Goal: Information Seeking & Learning: Learn about a topic

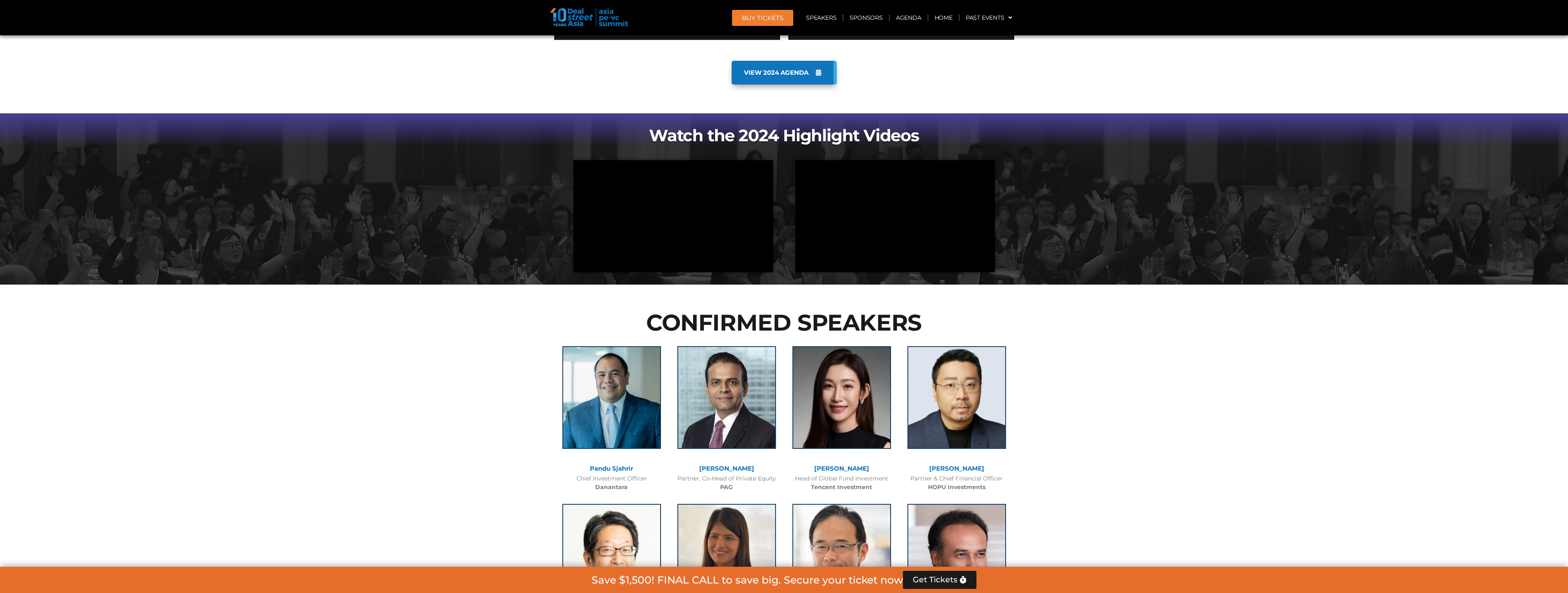
scroll to position [739, 0]
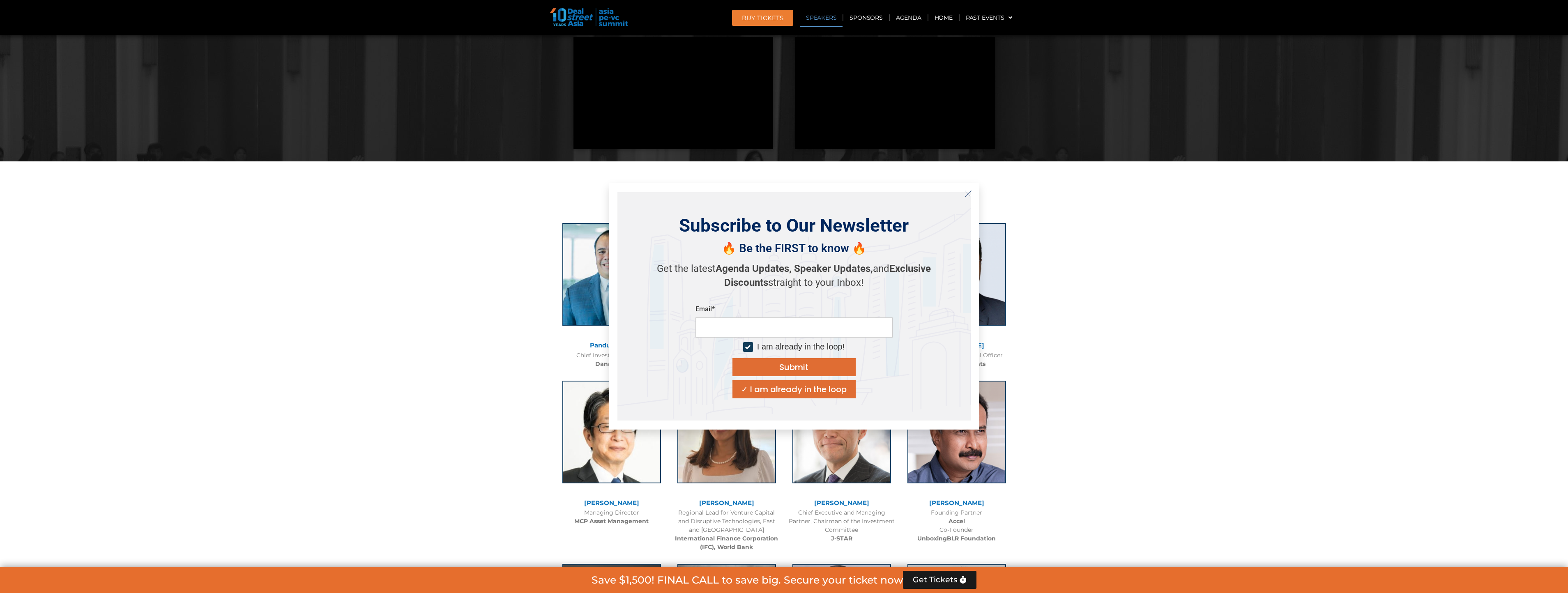
click at [965, 193] on icon "Close" at bounding box center [968, 193] width 7 height 7
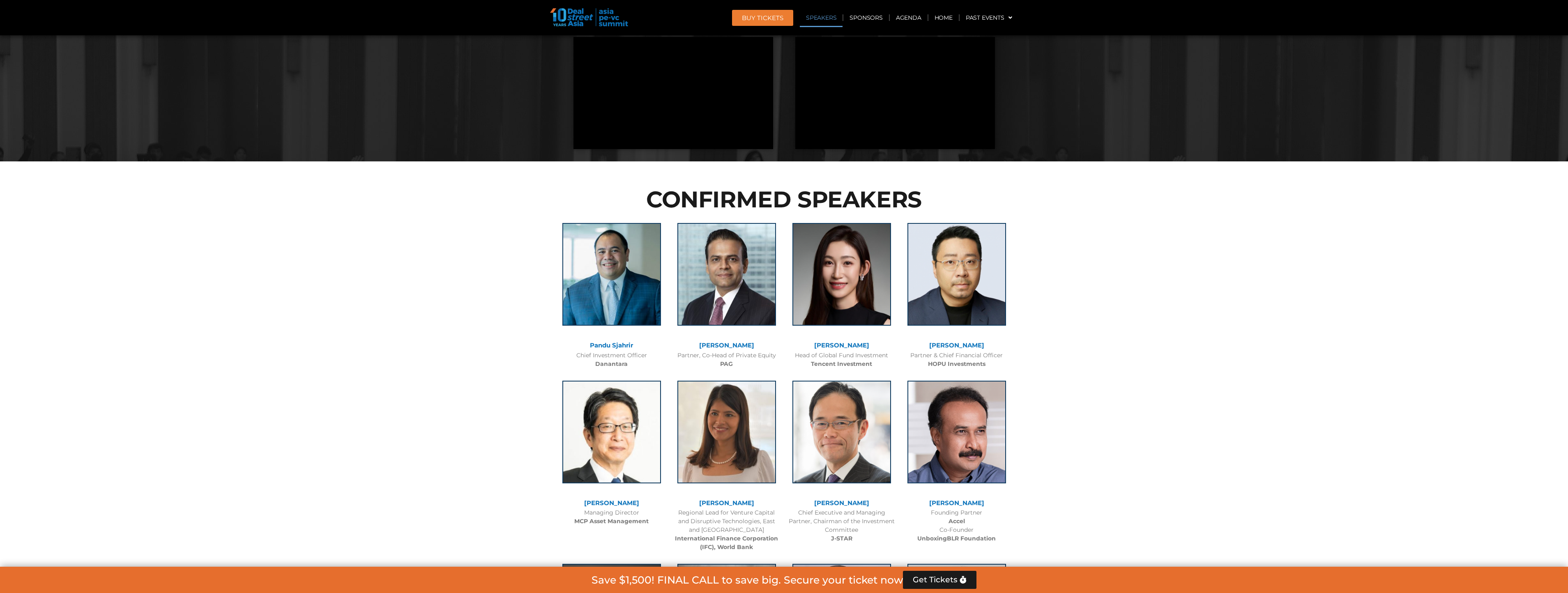
click at [850, 348] on link "[PERSON_NAME]" at bounding box center [842, 345] width 55 height 8
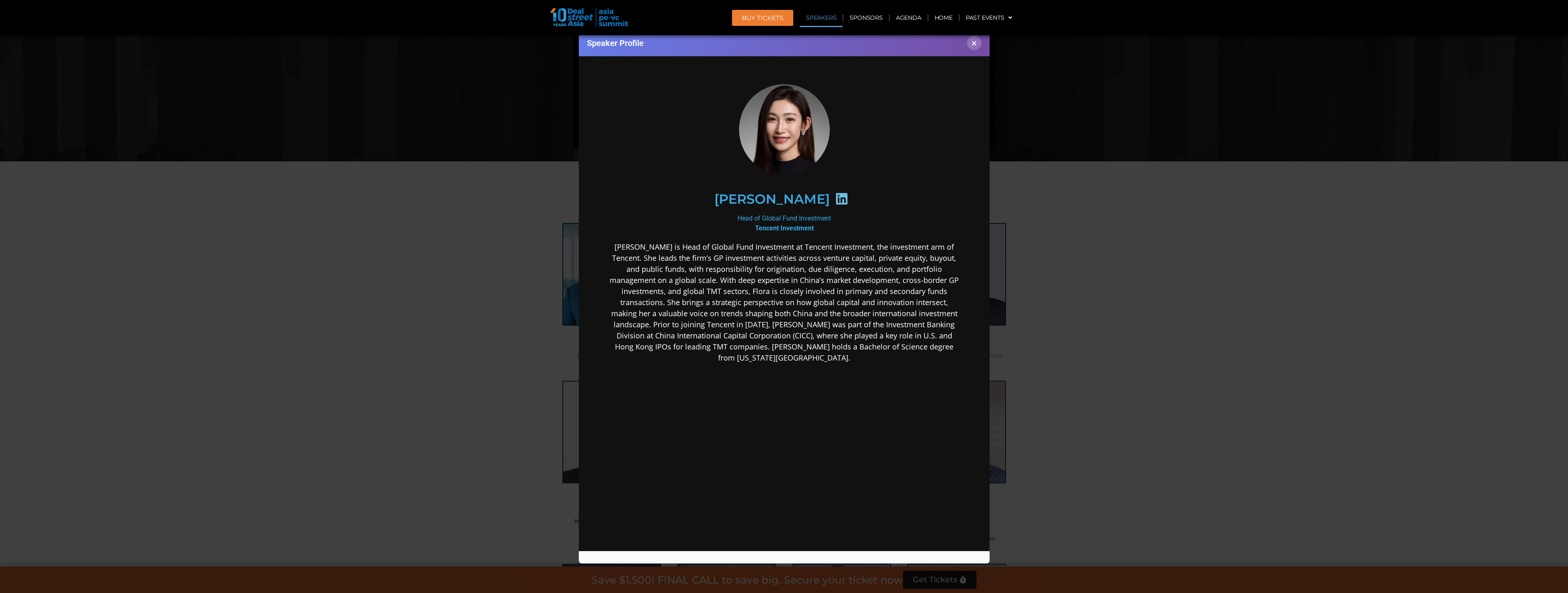
scroll to position [0, 0]
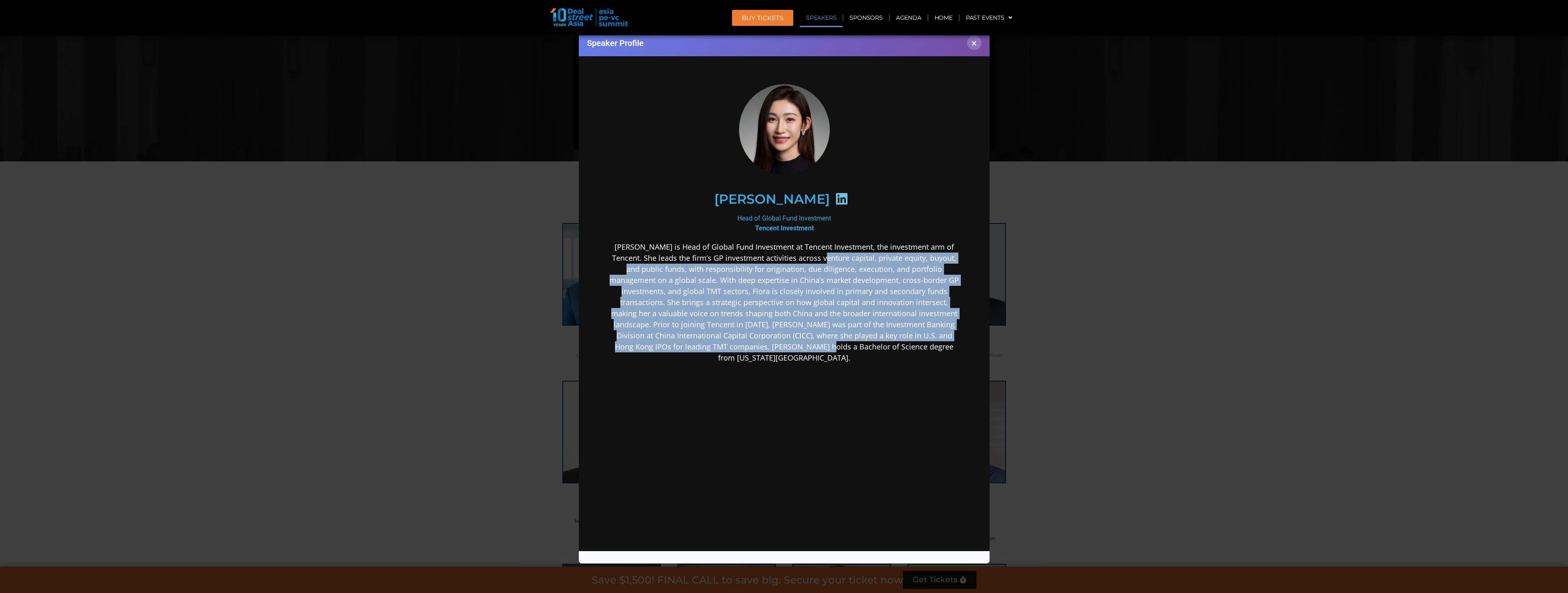
drag, startPoint x: 805, startPoint y: 262, endPoint x: 798, endPoint y: 350, distance: 88.3
click at [798, 350] on p "[PERSON_NAME] is Head of Global Fund Investment at Tencent Investment, the inve…" at bounding box center [783, 302] width 355 height 122
drag, startPoint x: 798, startPoint y: 350, endPoint x: 782, endPoint y: 299, distance: 53.5
click at [782, 299] on p "[PERSON_NAME] is Head of Global Fund Investment at Tencent Investment, the inve…" at bounding box center [783, 302] width 355 height 122
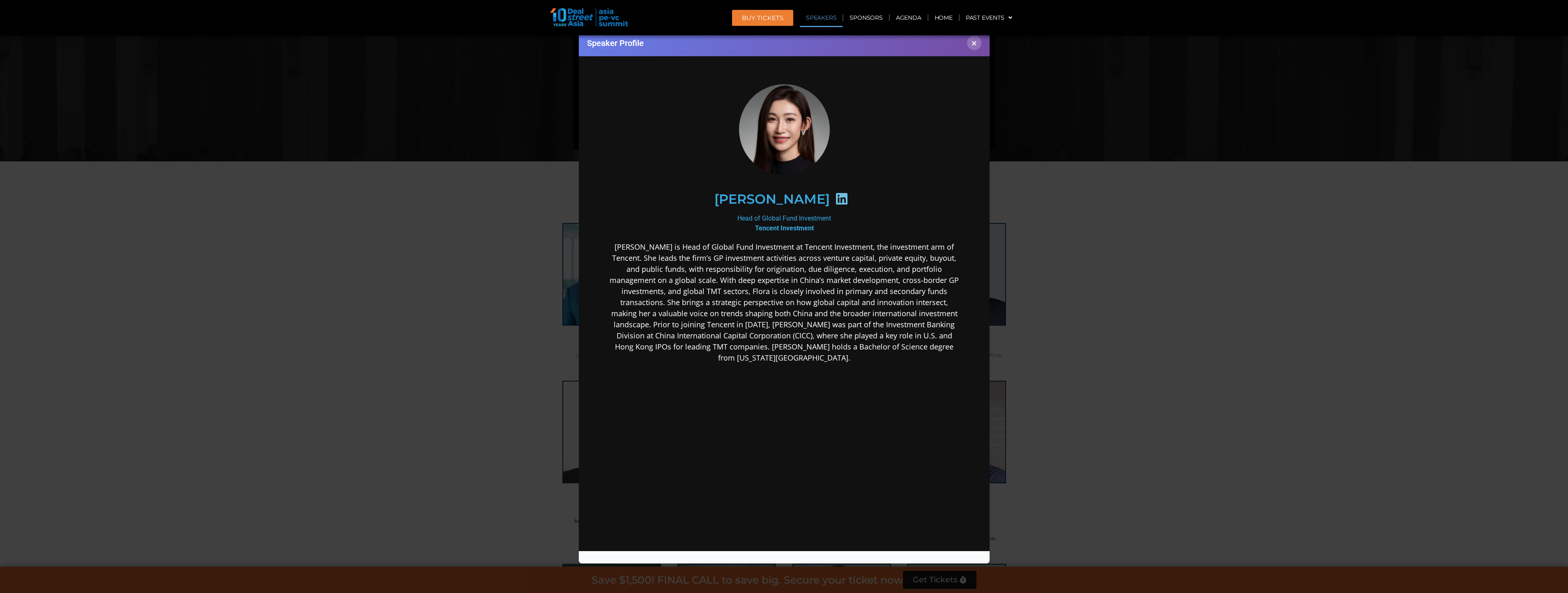
click at [1033, 265] on div "Speaker Profile ×" at bounding box center [784, 296] width 1568 height 593
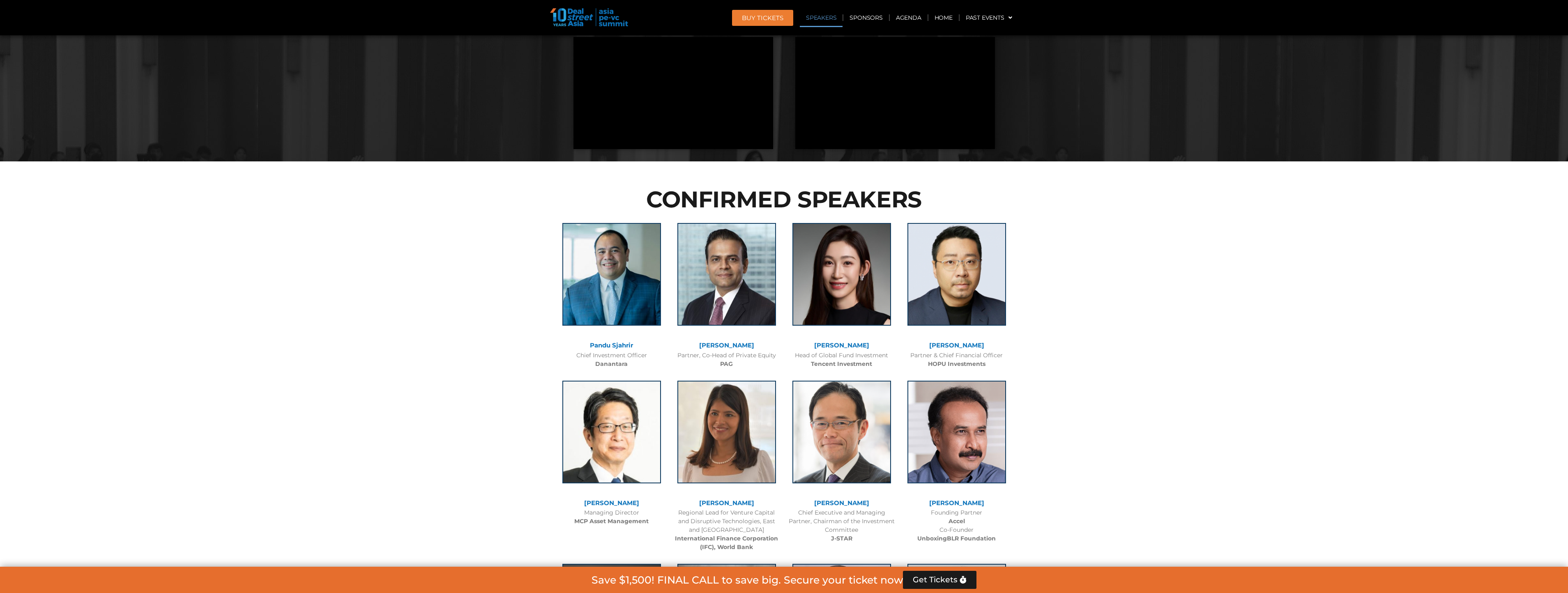
click at [838, 353] on div "Head of Global Fund Investment Tencent Investment" at bounding box center [841, 359] width 107 height 17
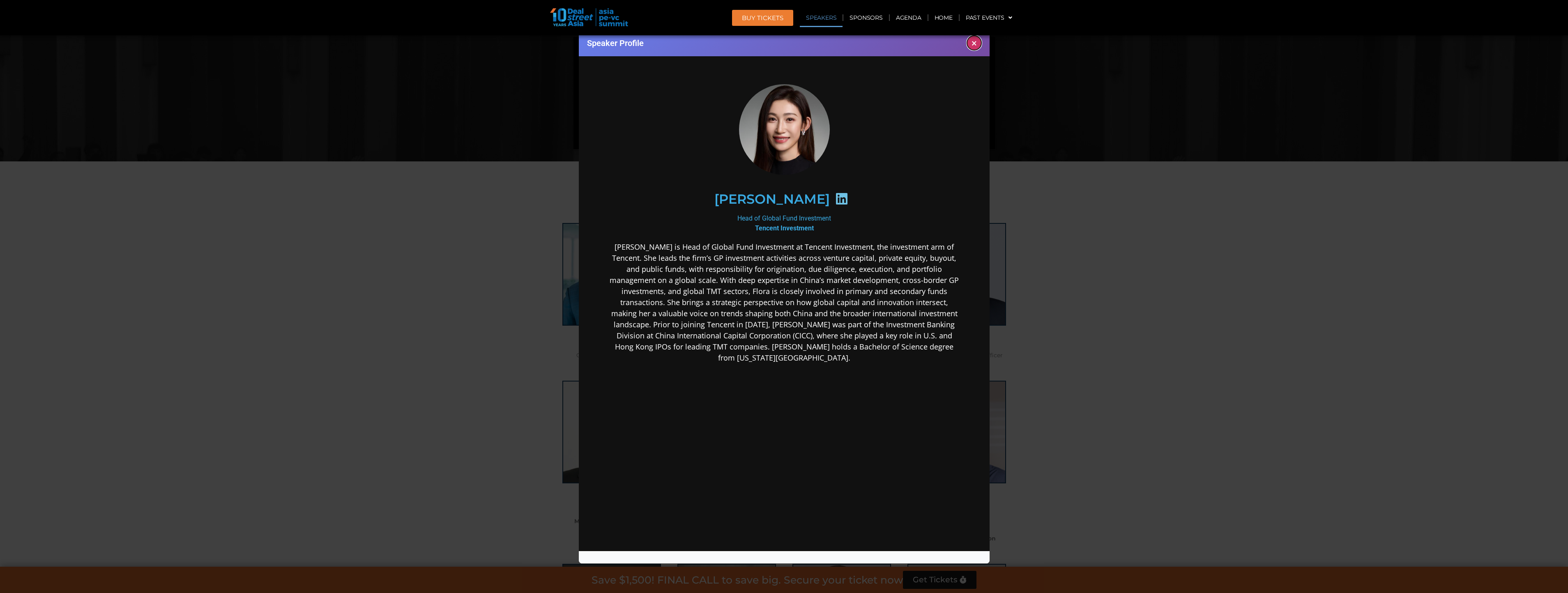
click at [976, 44] on button "×" at bounding box center [975, 43] width 15 height 15
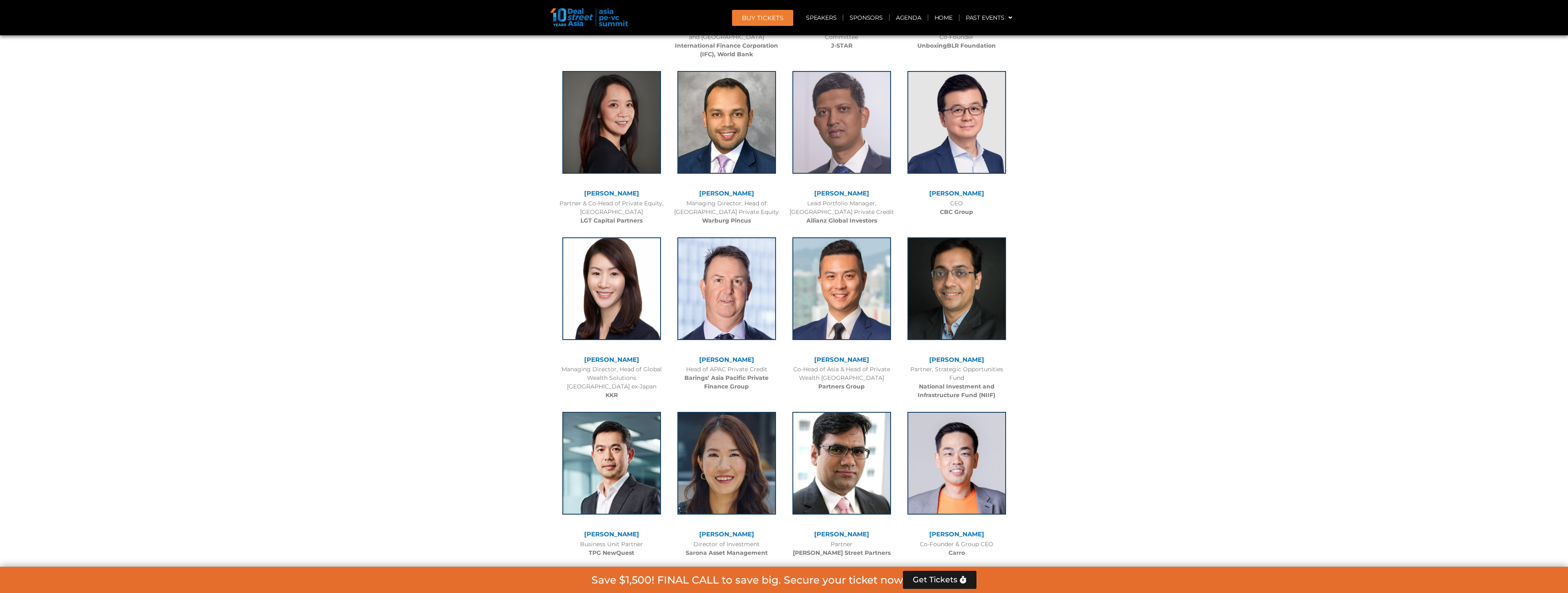
scroll to position [1272, 0]
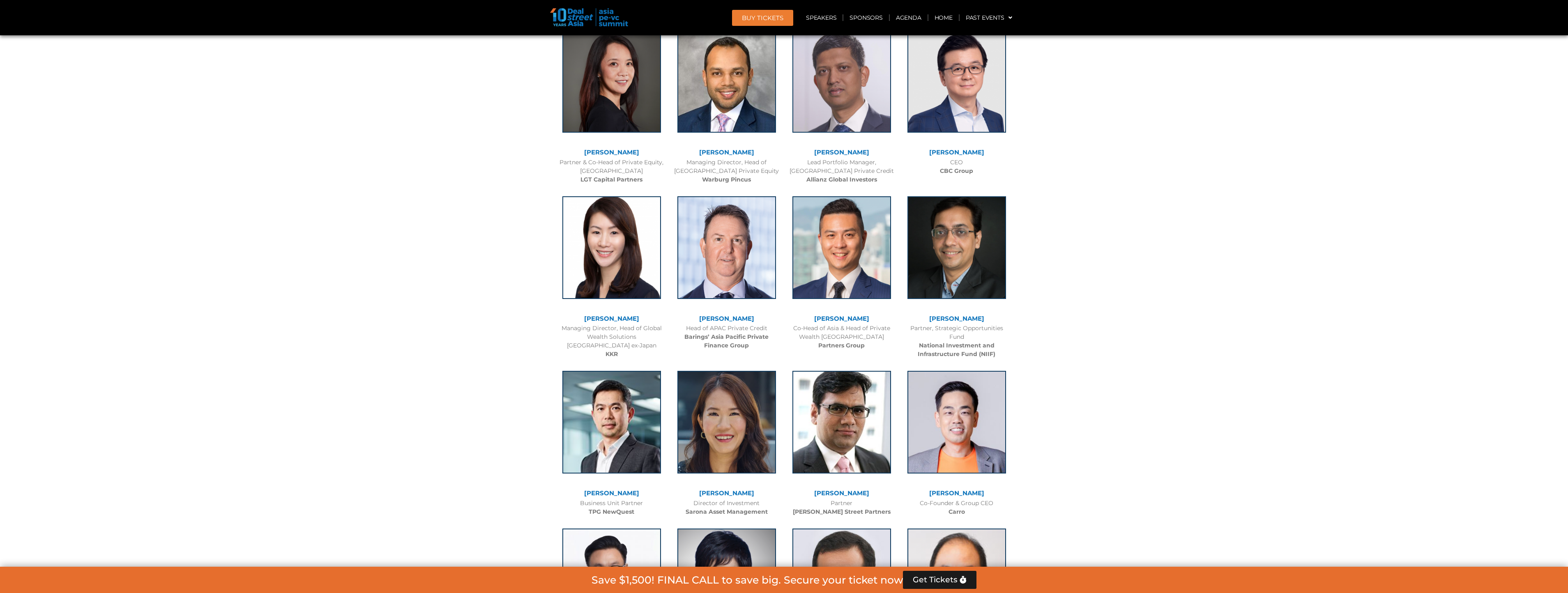
click at [836, 320] on link "[PERSON_NAME]" at bounding box center [842, 318] width 55 height 8
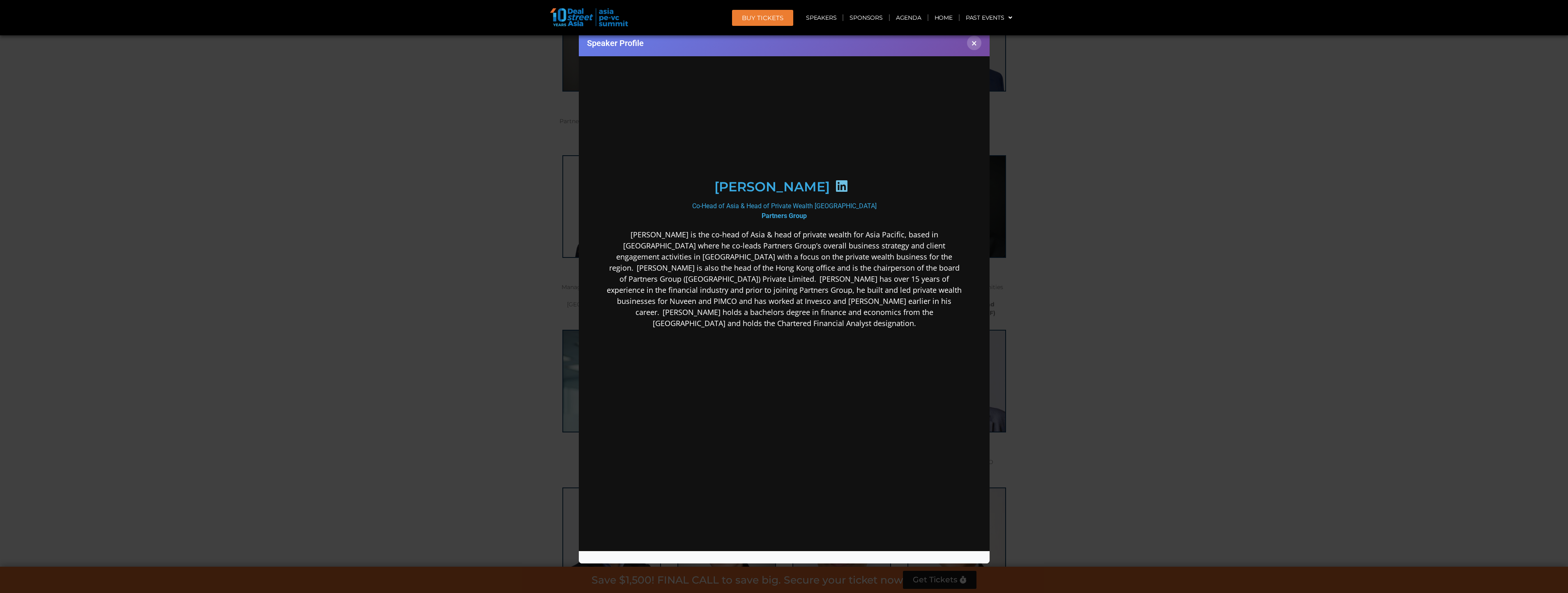
scroll to position [0, 0]
click at [971, 44] on button "×" at bounding box center [975, 43] width 15 height 15
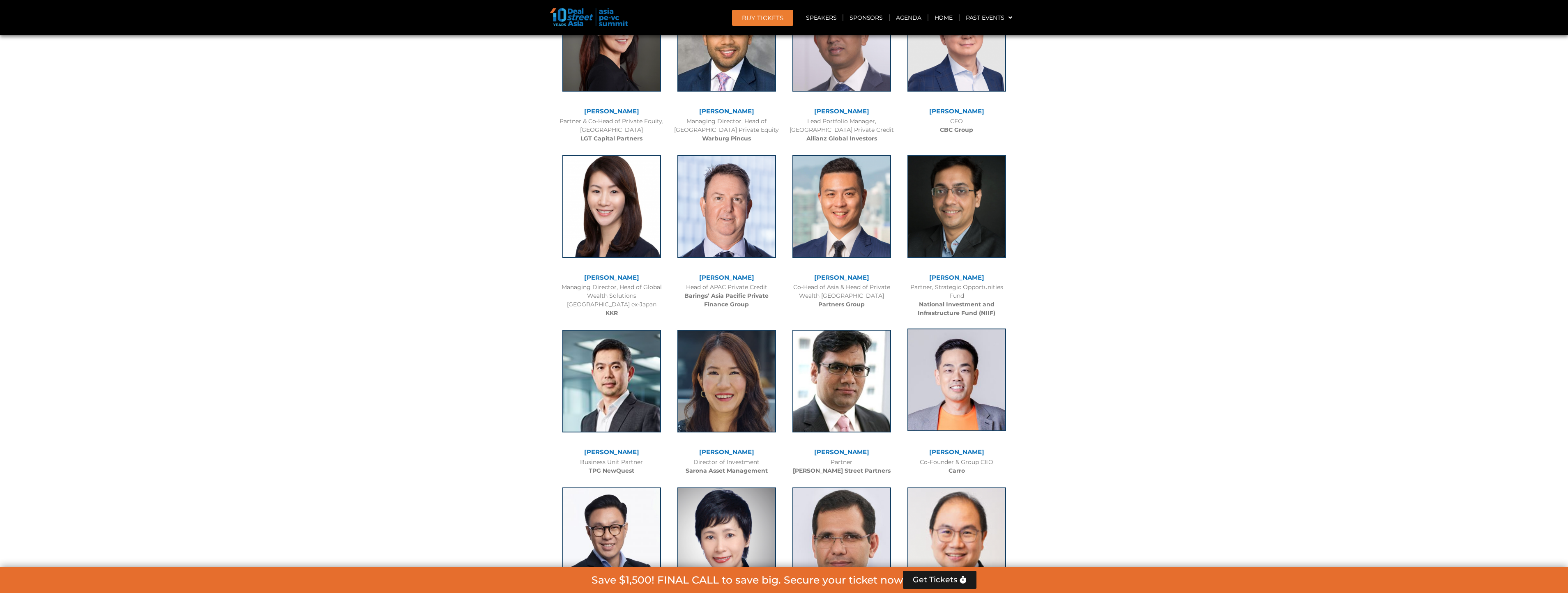
scroll to position [1354, 0]
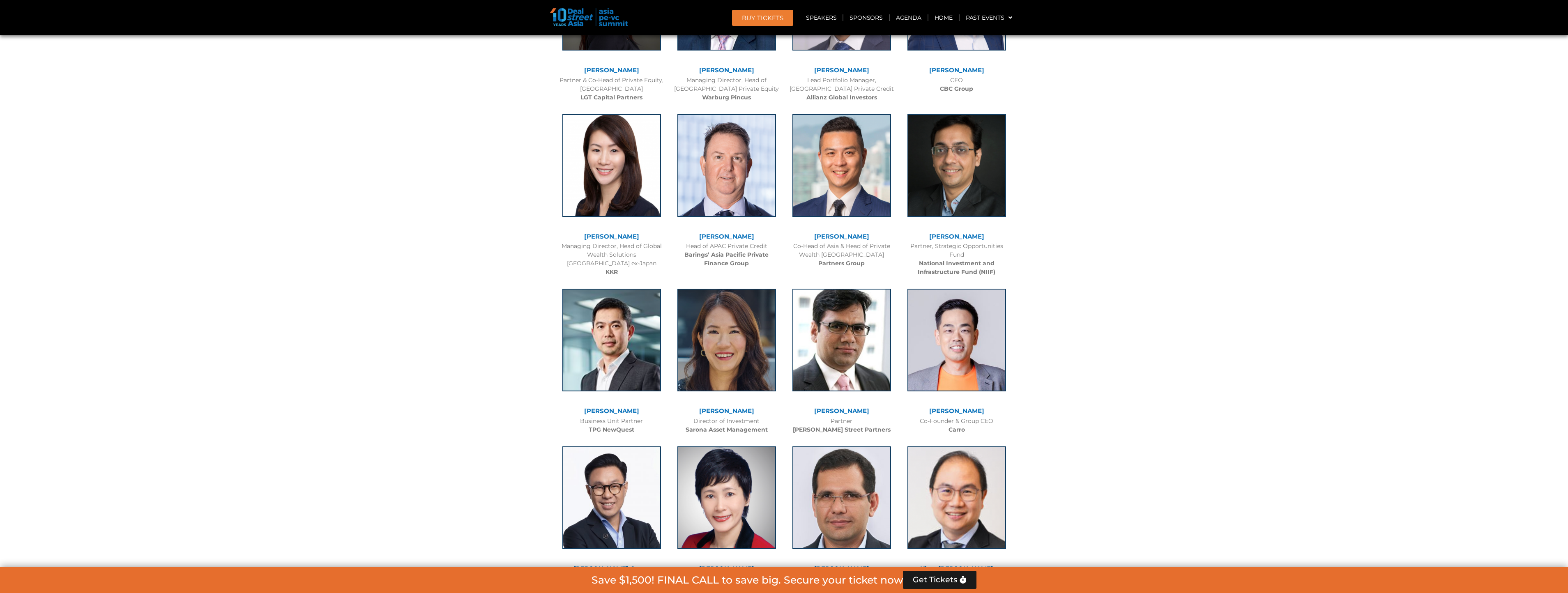
click at [639, 240] on link "[PERSON_NAME]" at bounding box center [612, 236] width 55 height 8
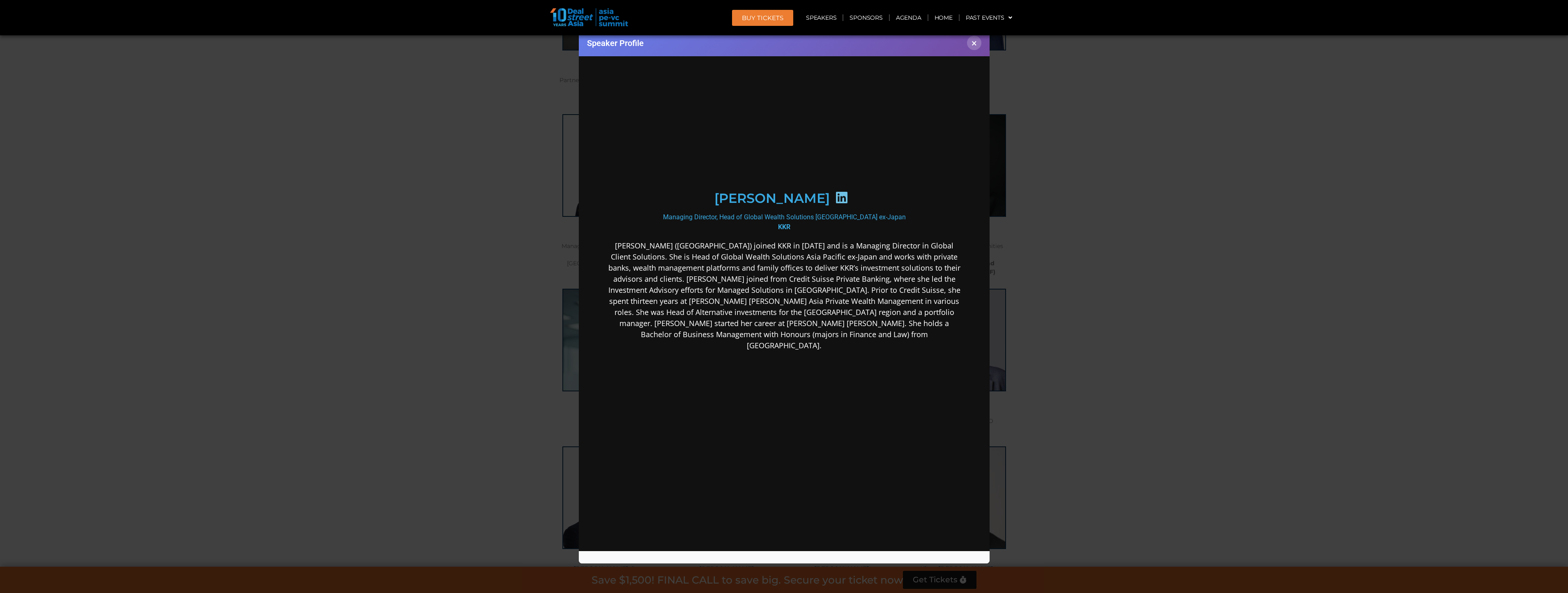
scroll to position [0, 0]
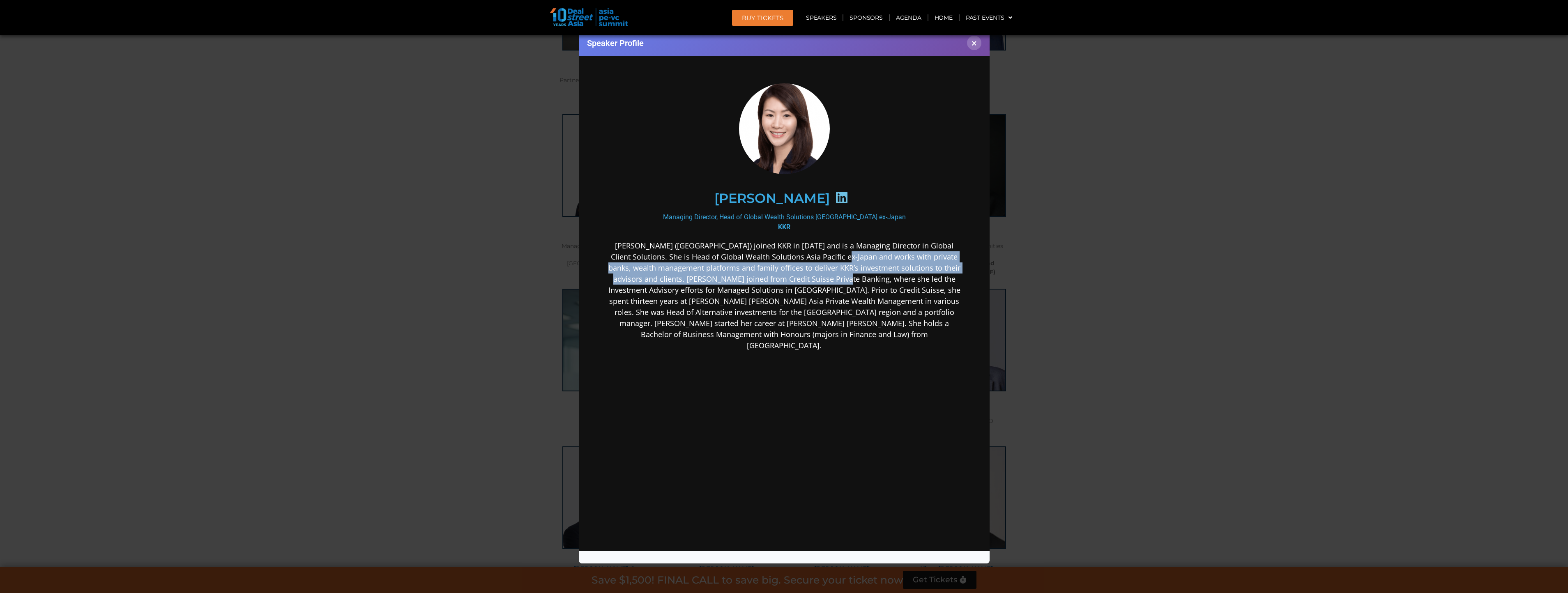
drag, startPoint x: 816, startPoint y: 260, endPoint x: 814, endPoint y: 280, distance: 20.1
click at [814, 280] on p "[PERSON_NAME] ([GEOGRAPHIC_DATA]) joined KKR in [DATE] and is a Managing Direct…" at bounding box center [783, 296] width 355 height 111
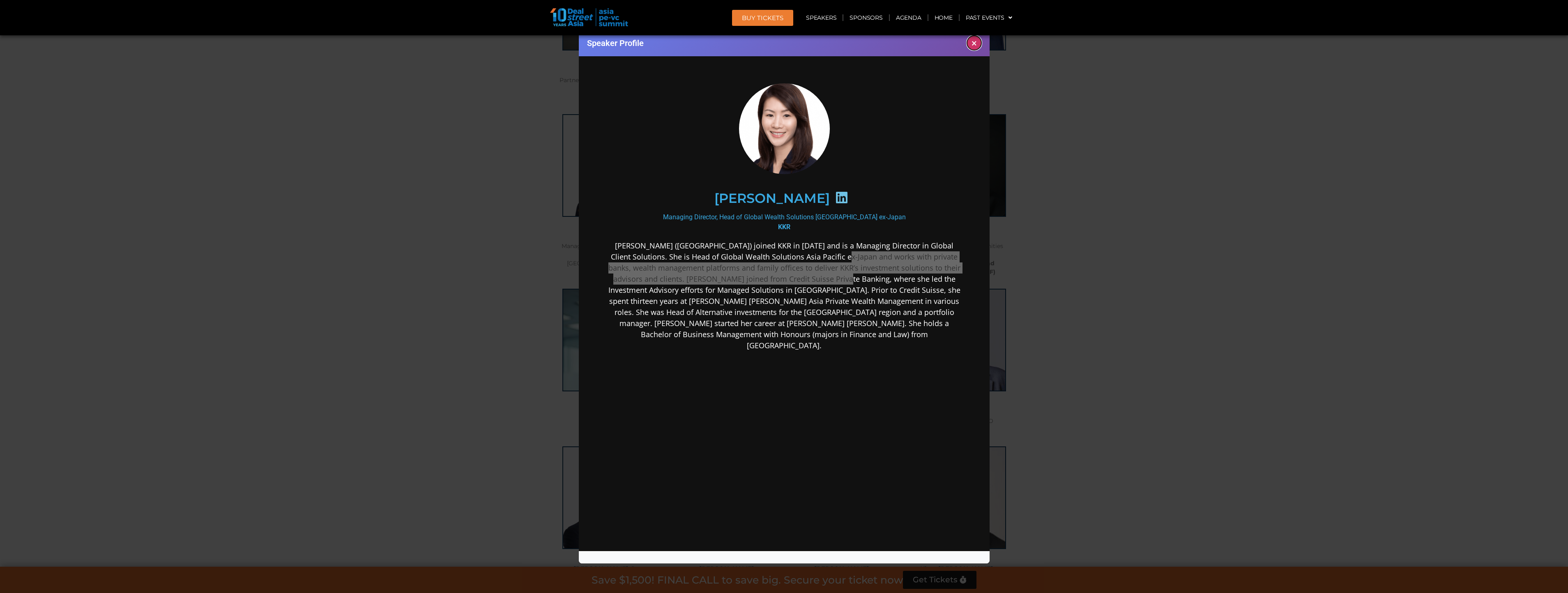
click at [978, 43] on button "×" at bounding box center [975, 43] width 15 height 15
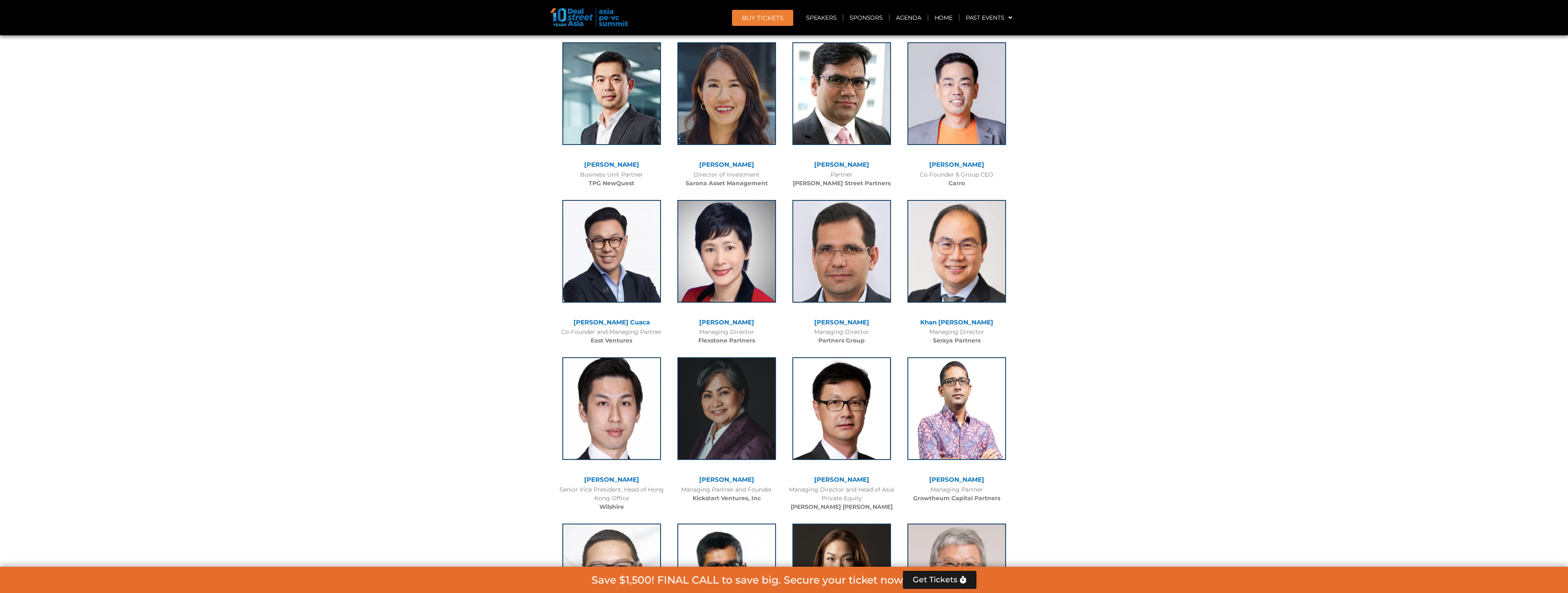
scroll to position [1642, 0]
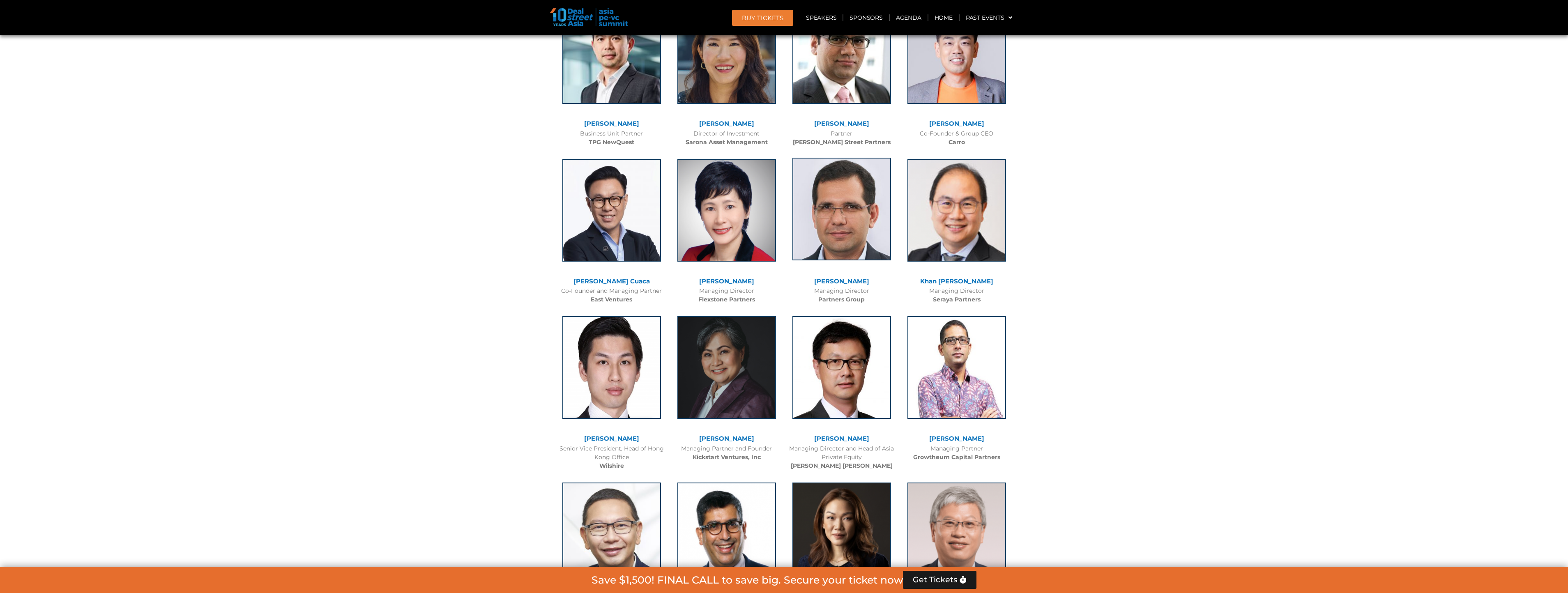
click at [844, 240] on img at bounding box center [842, 209] width 99 height 103
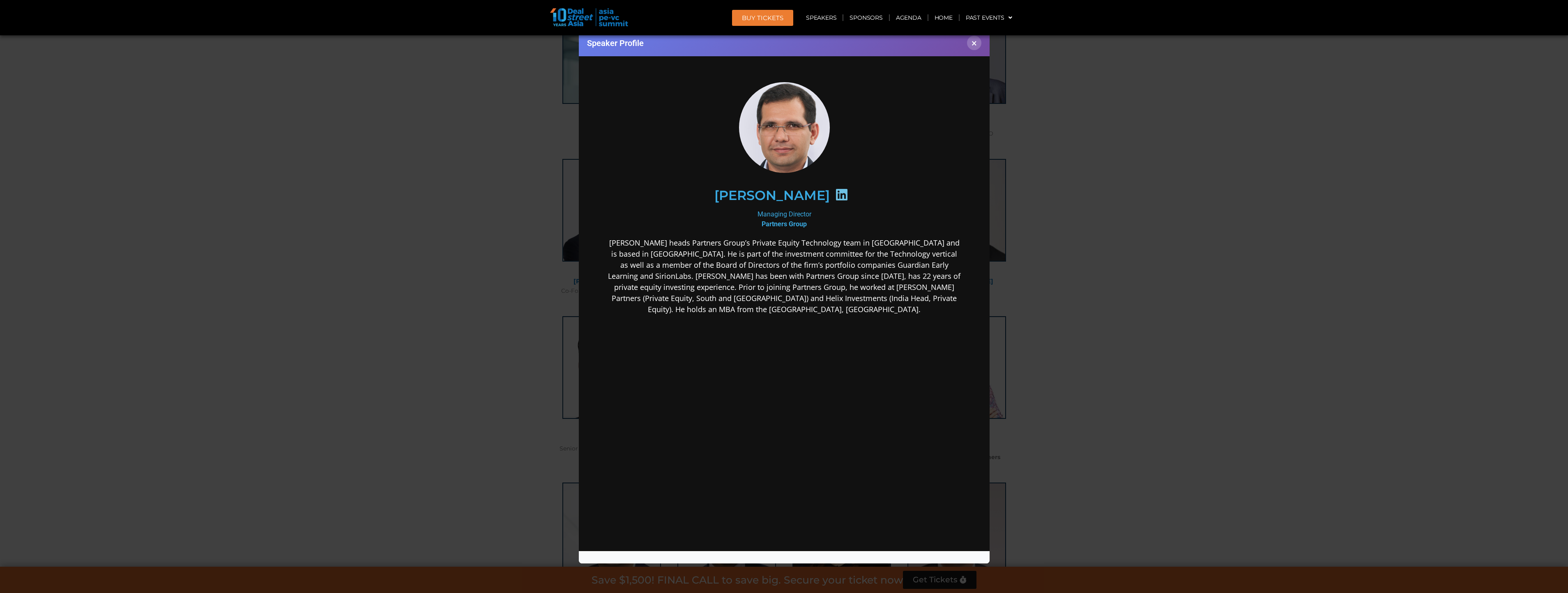
scroll to position [0, 0]
click at [978, 44] on button "×" at bounding box center [975, 43] width 15 height 15
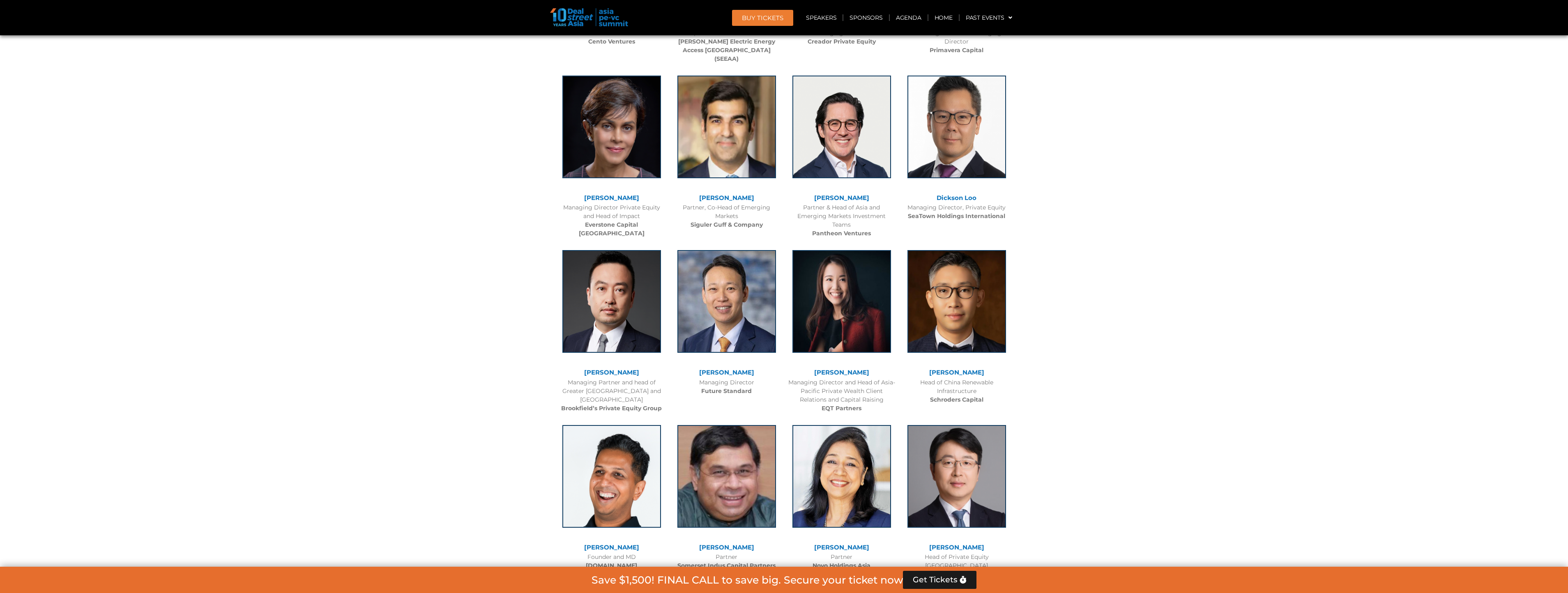
scroll to position [2422, 0]
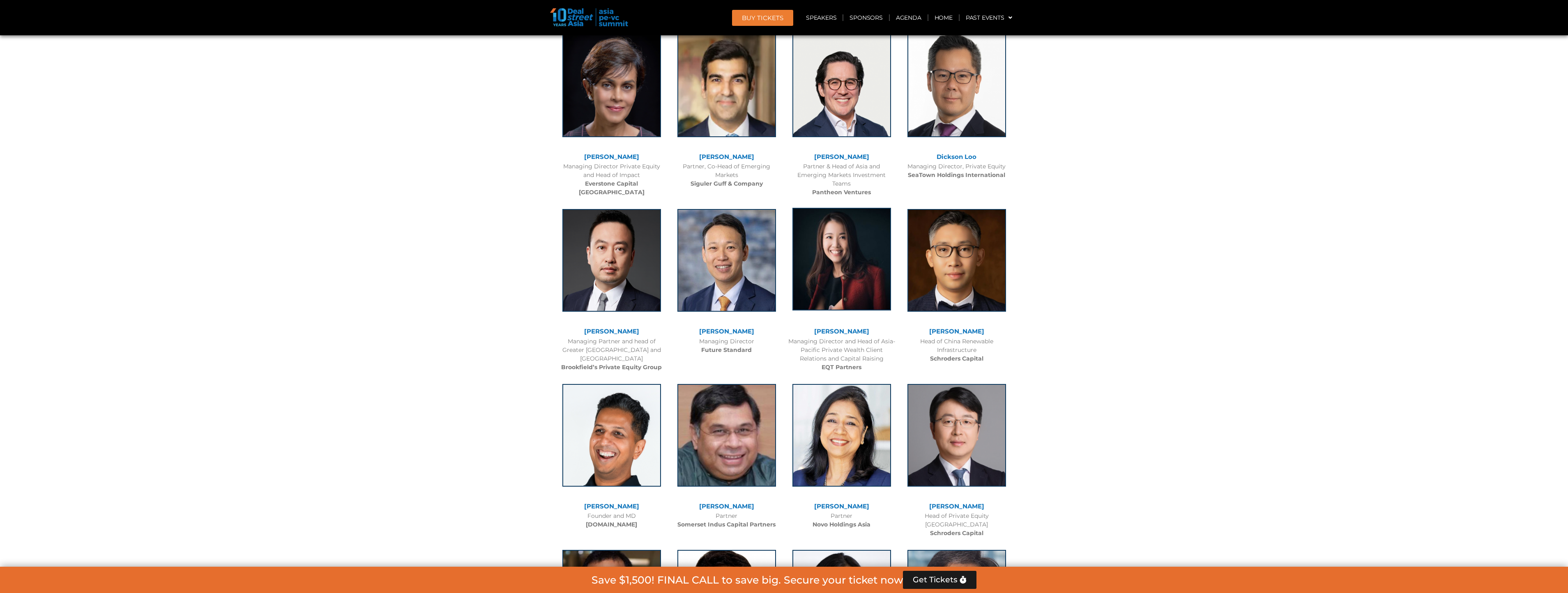
click at [827, 267] on img at bounding box center [842, 258] width 99 height 103
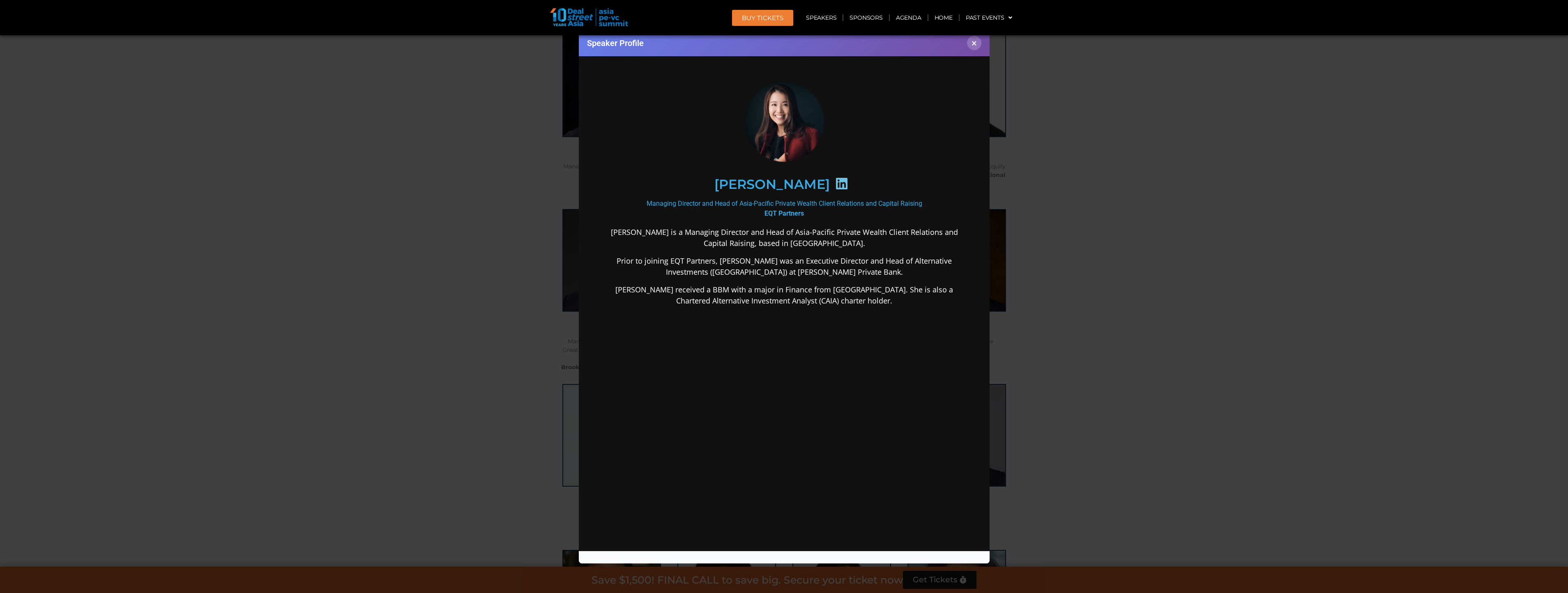
scroll to position [0, 0]
click at [976, 48] on button "×" at bounding box center [975, 43] width 15 height 15
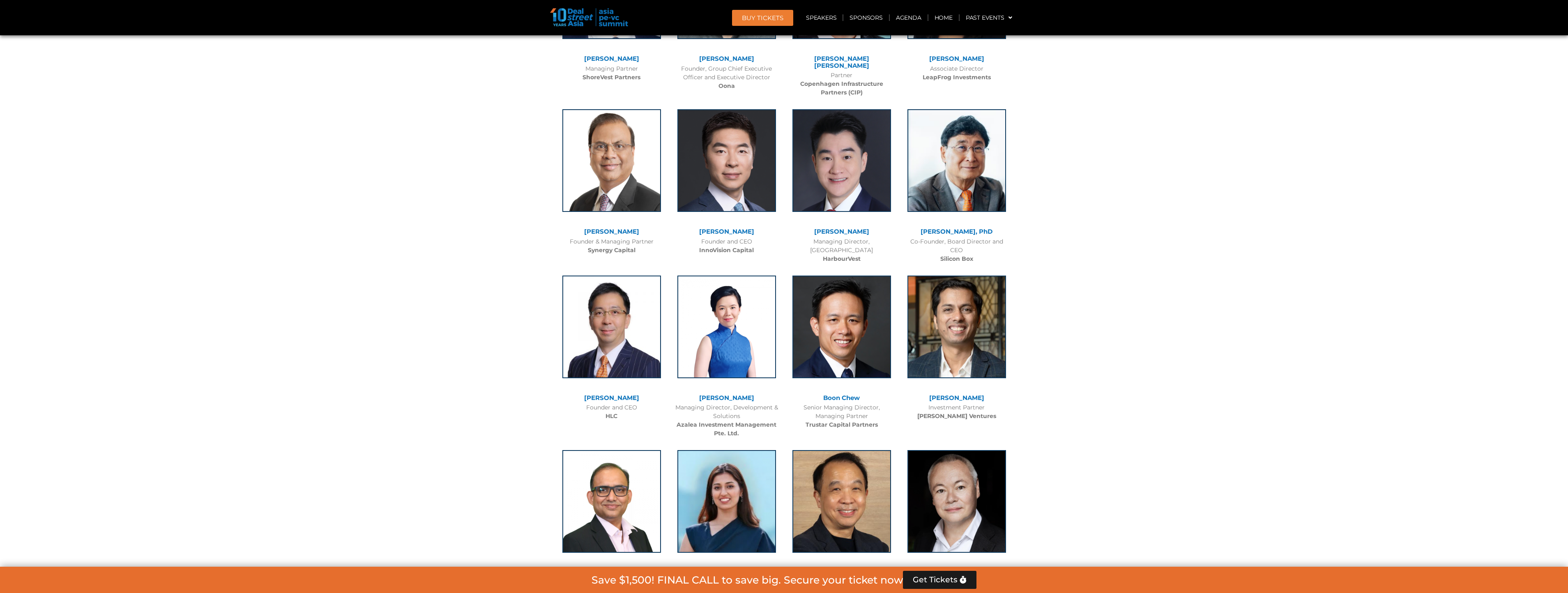
scroll to position [4105, 0]
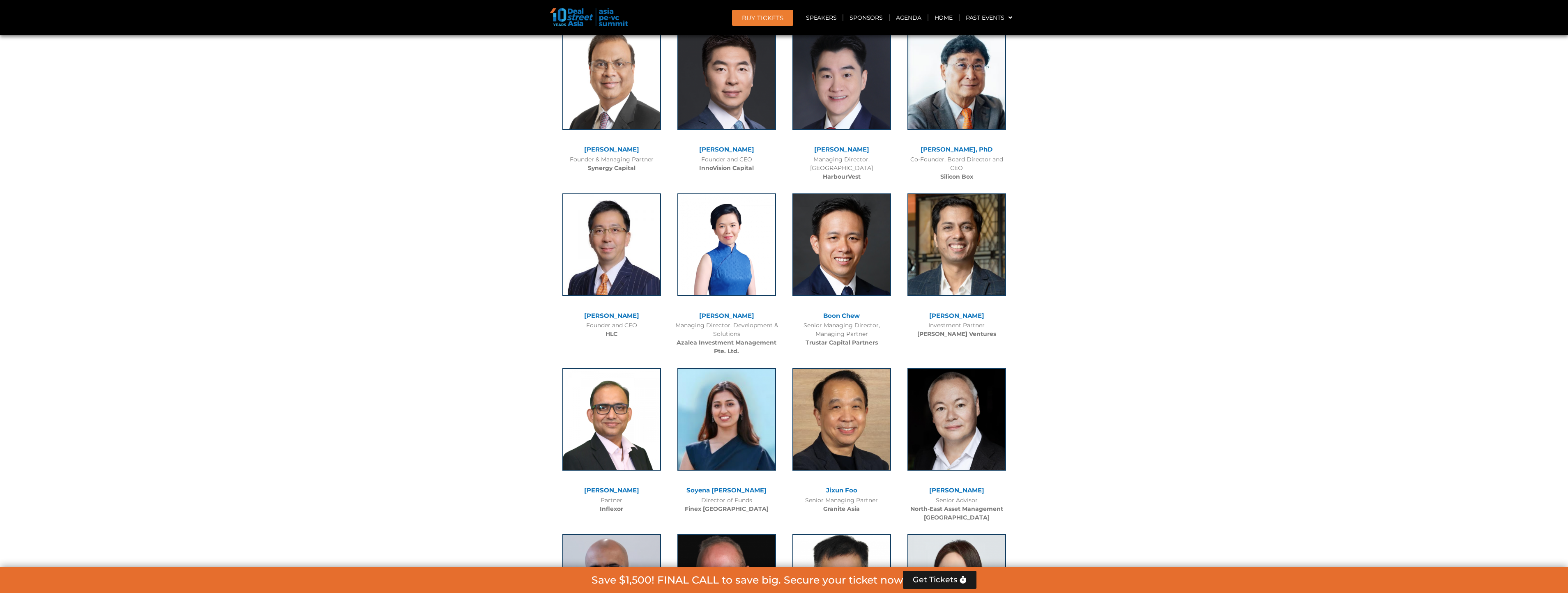
click at [721, 311] on link "[PERSON_NAME]" at bounding box center [727, 315] width 55 height 8
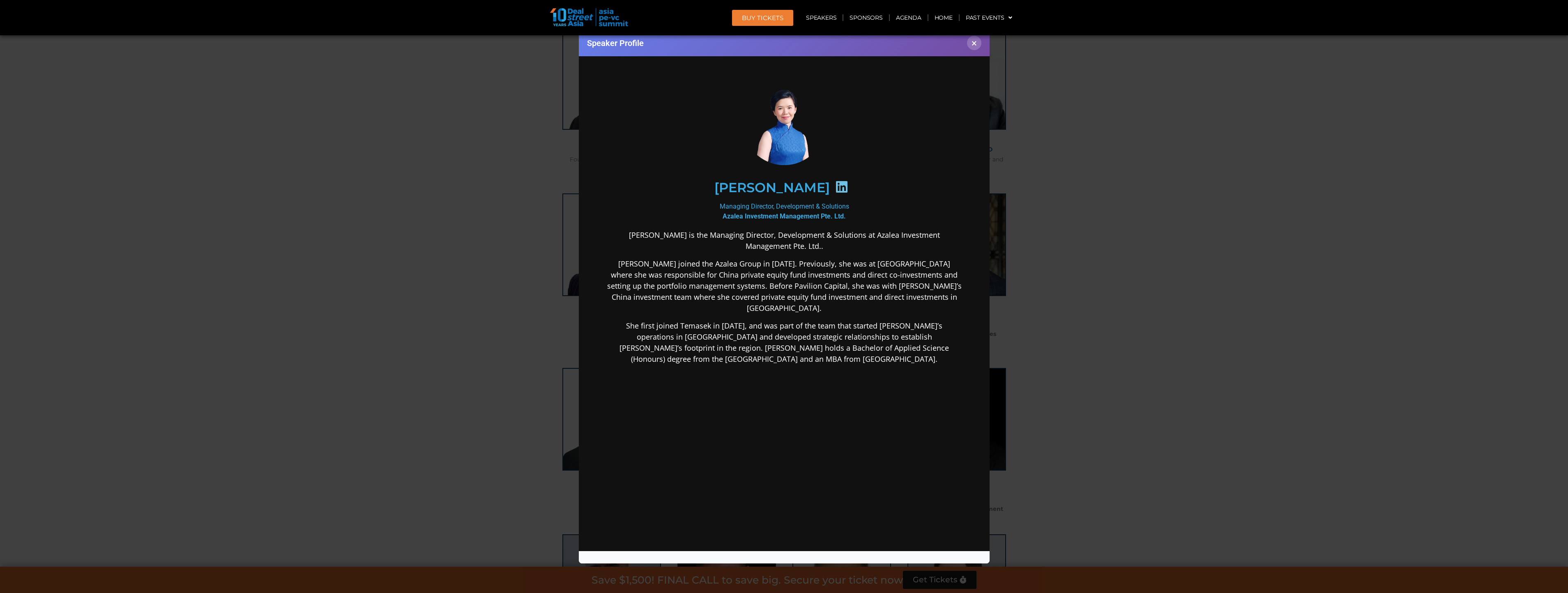
scroll to position [0, 0]
click at [1009, 271] on div "Speaker Profile ×" at bounding box center [784, 296] width 1568 height 593
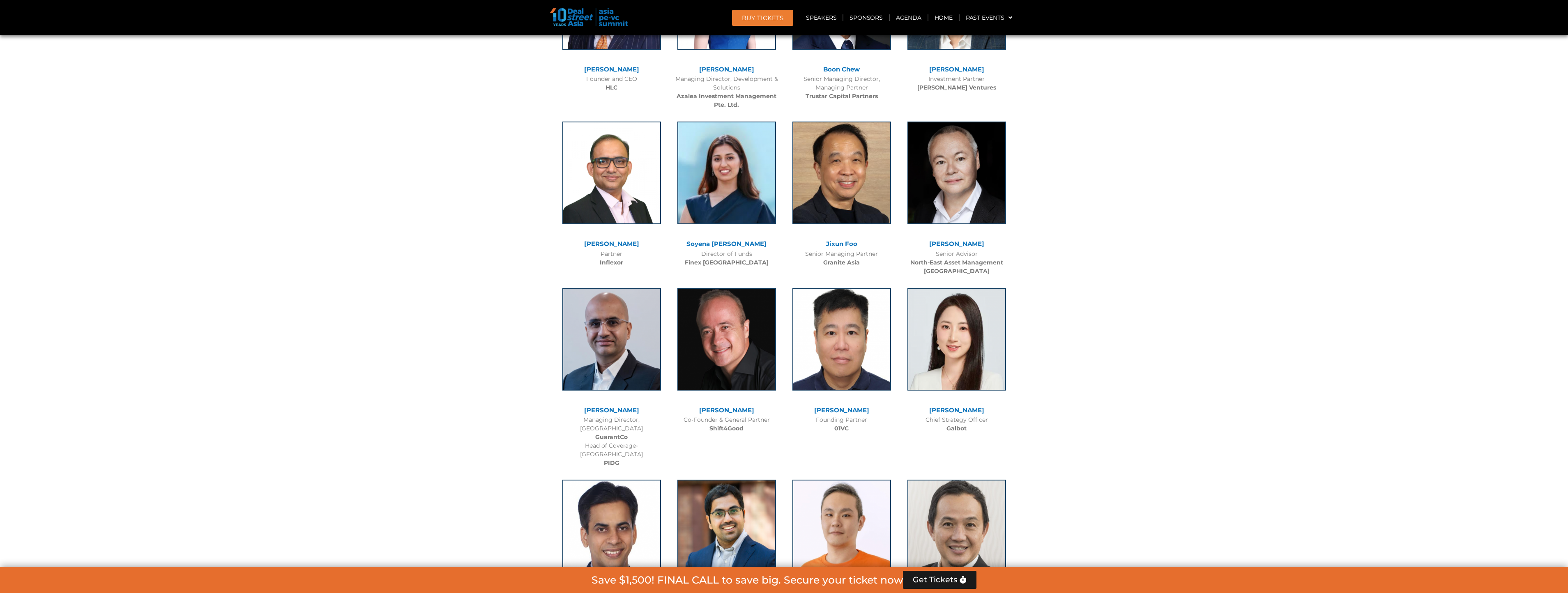
scroll to position [4105, 0]
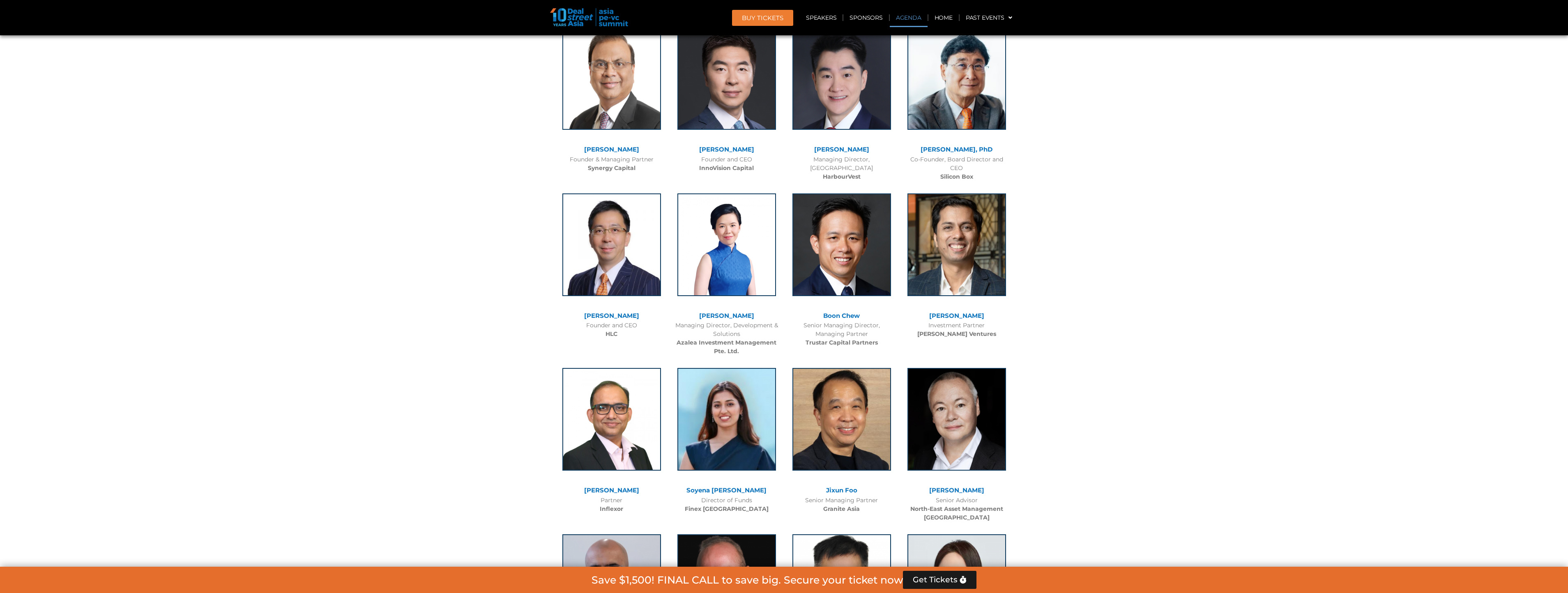
click at [908, 17] on link "Agenda" at bounding box center [909, 17] width 38 height 19
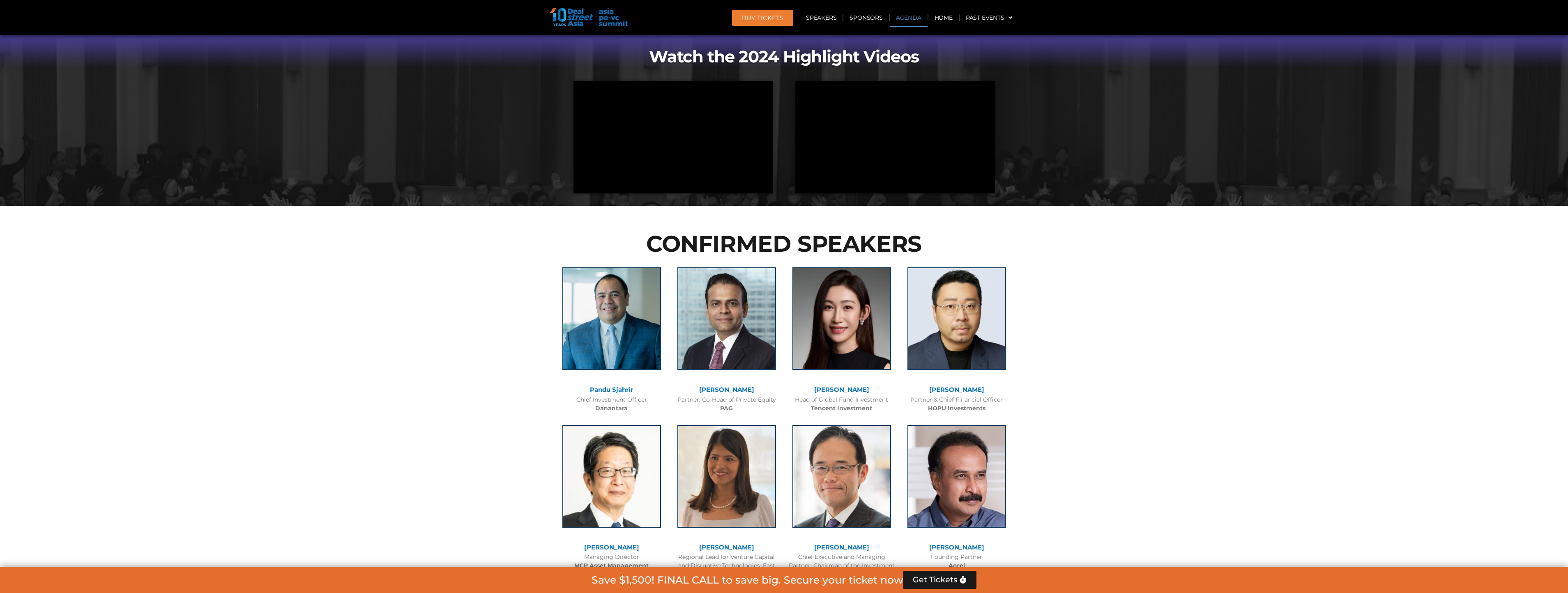
scroll to position [430, 0]
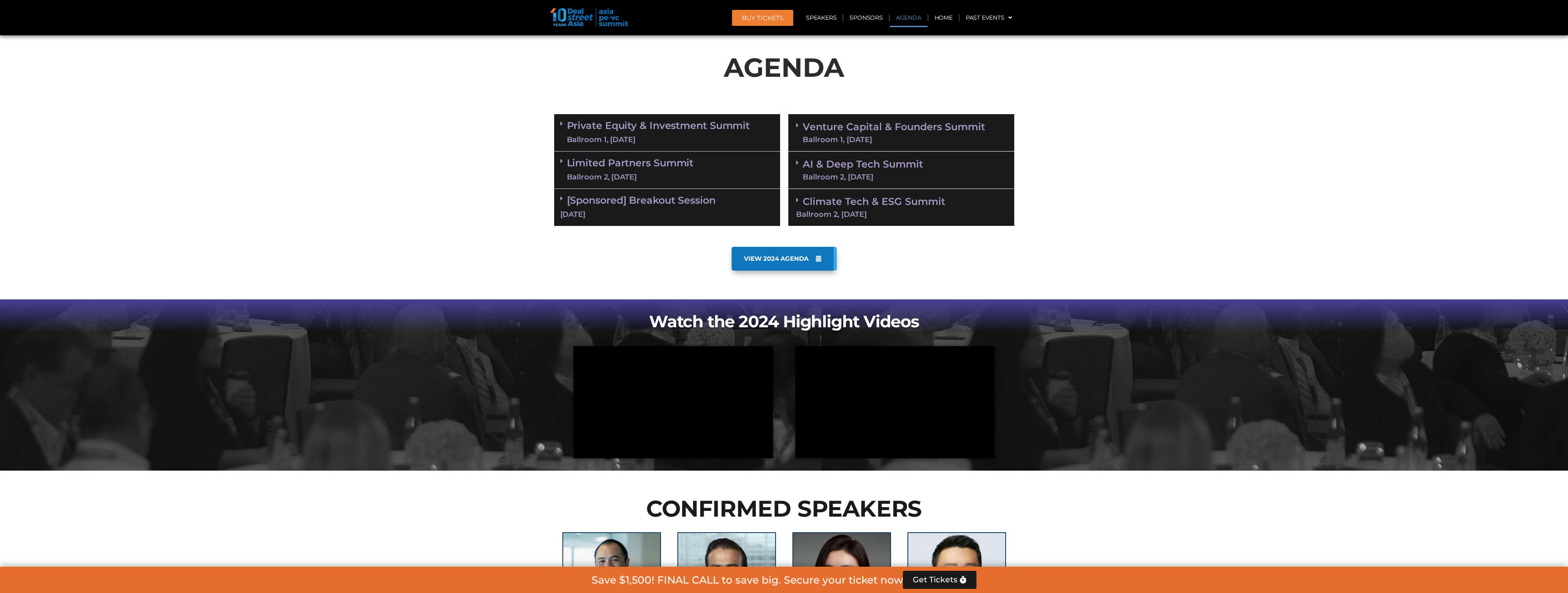
click at [685, 133] on link "Private Equity & Investment Summit Ballroom 1, [DATE]" at bounding box center [658, 133] width 183 height 24
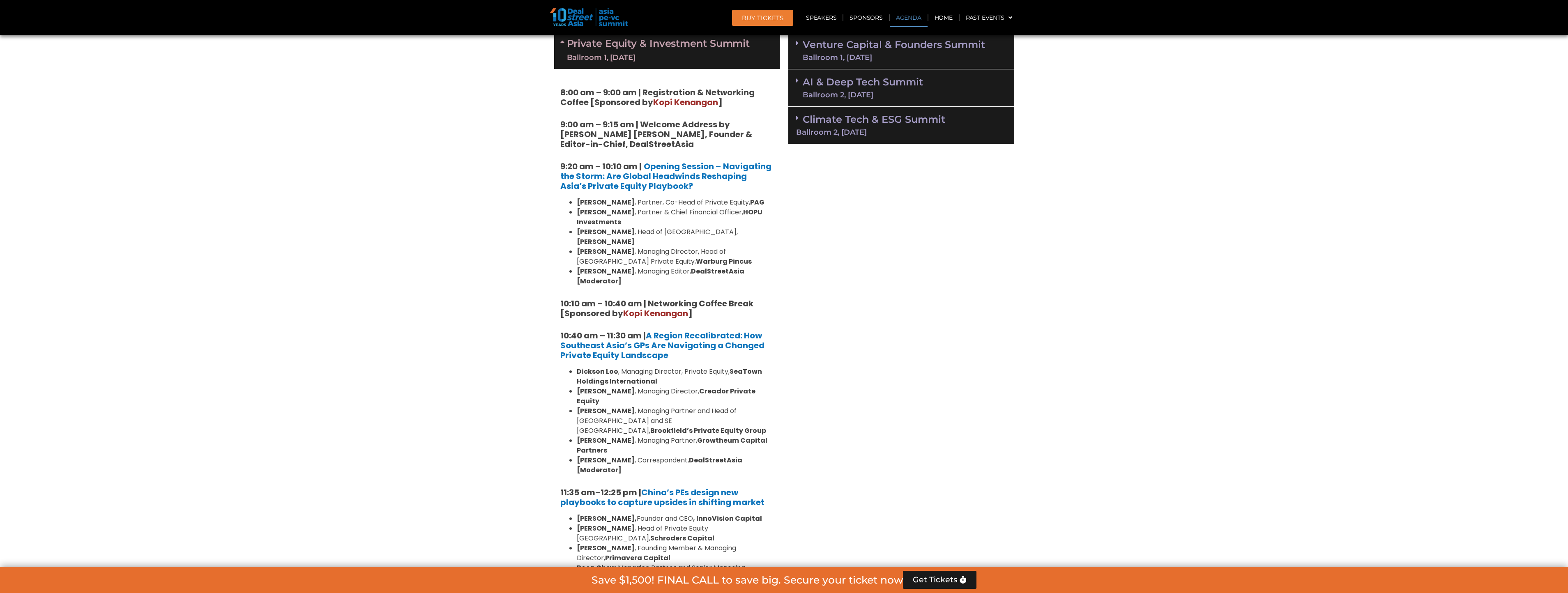
scroll to position [553, 0]
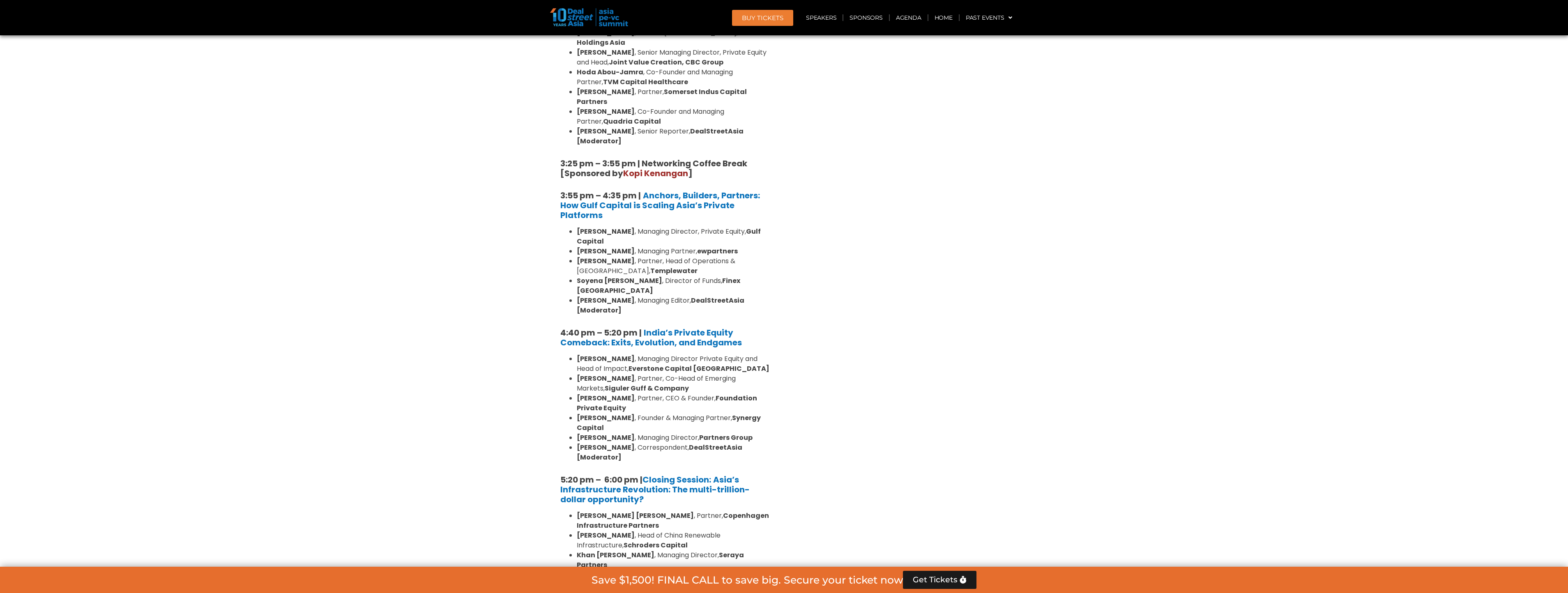
scroll to position [1354, 0]
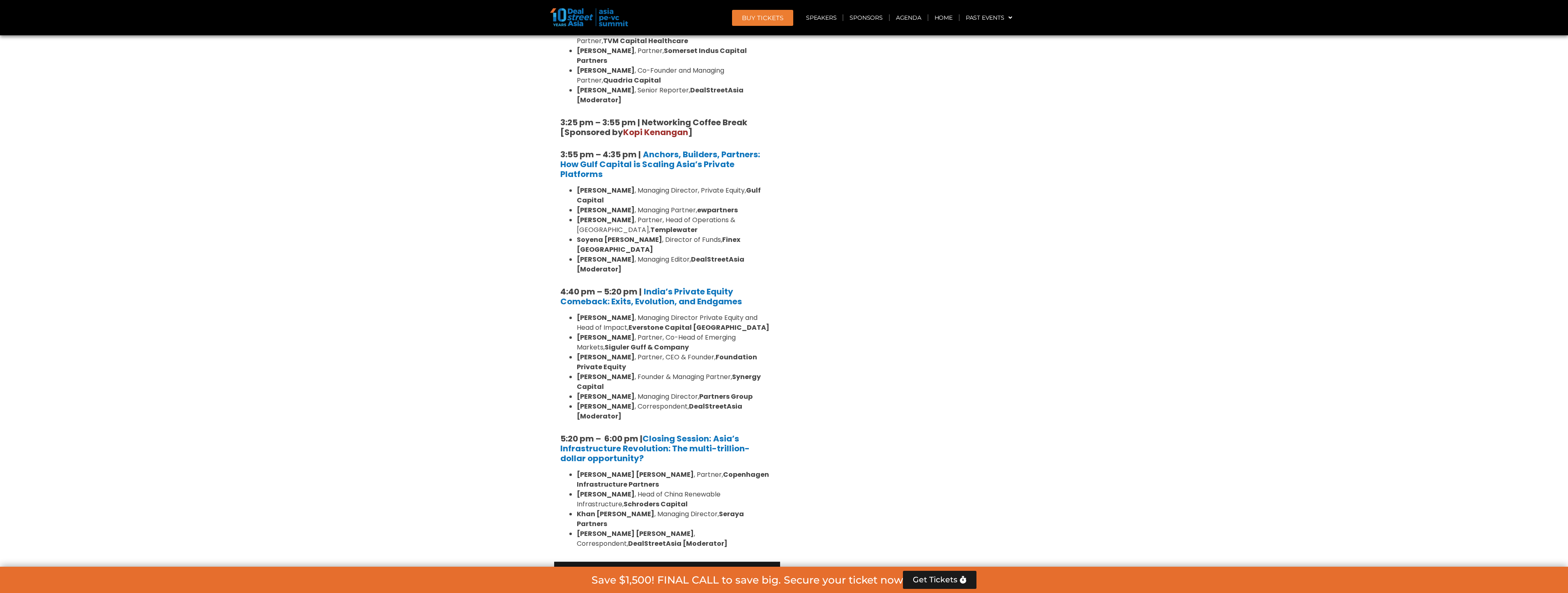
click at [673, 567] on link "Limited Partners [GEOGRAPHIC_DATA] 2, [DATE]" at bounding box center [630, 580] width 127 height 24
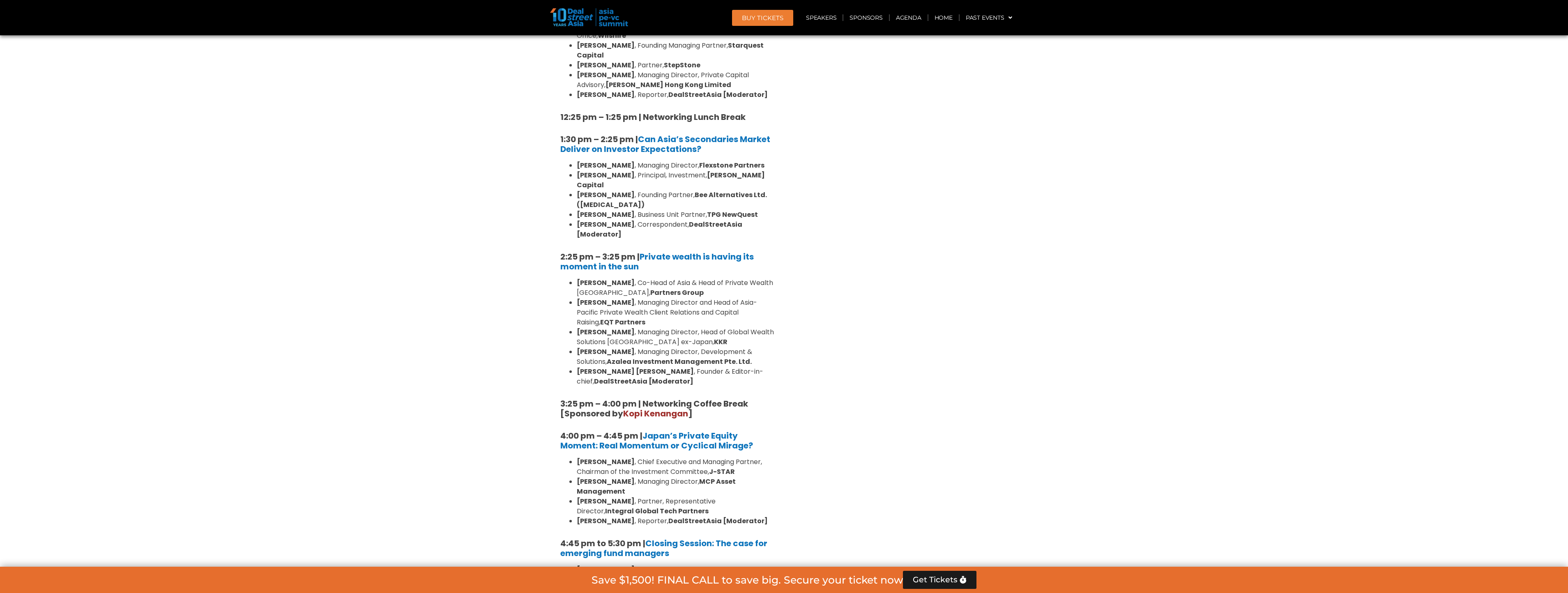
scroll to position [2258, 0]
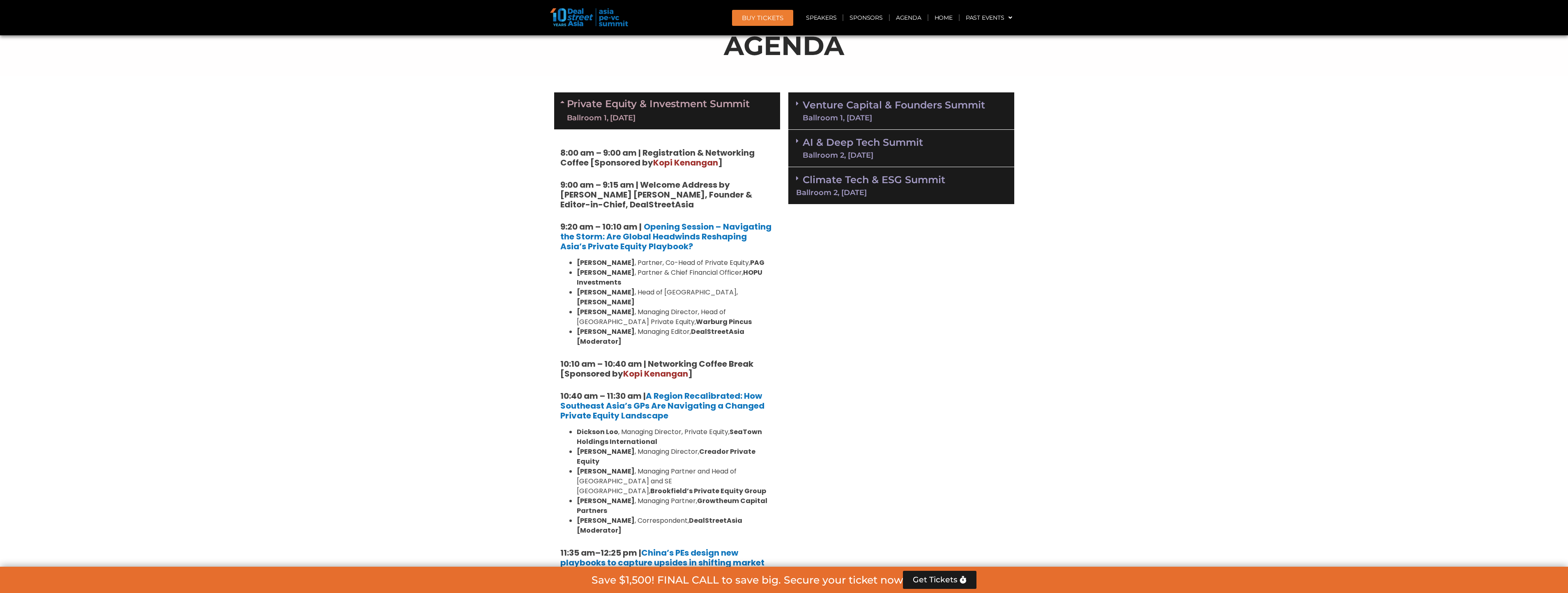
scroll to position [123, 0]
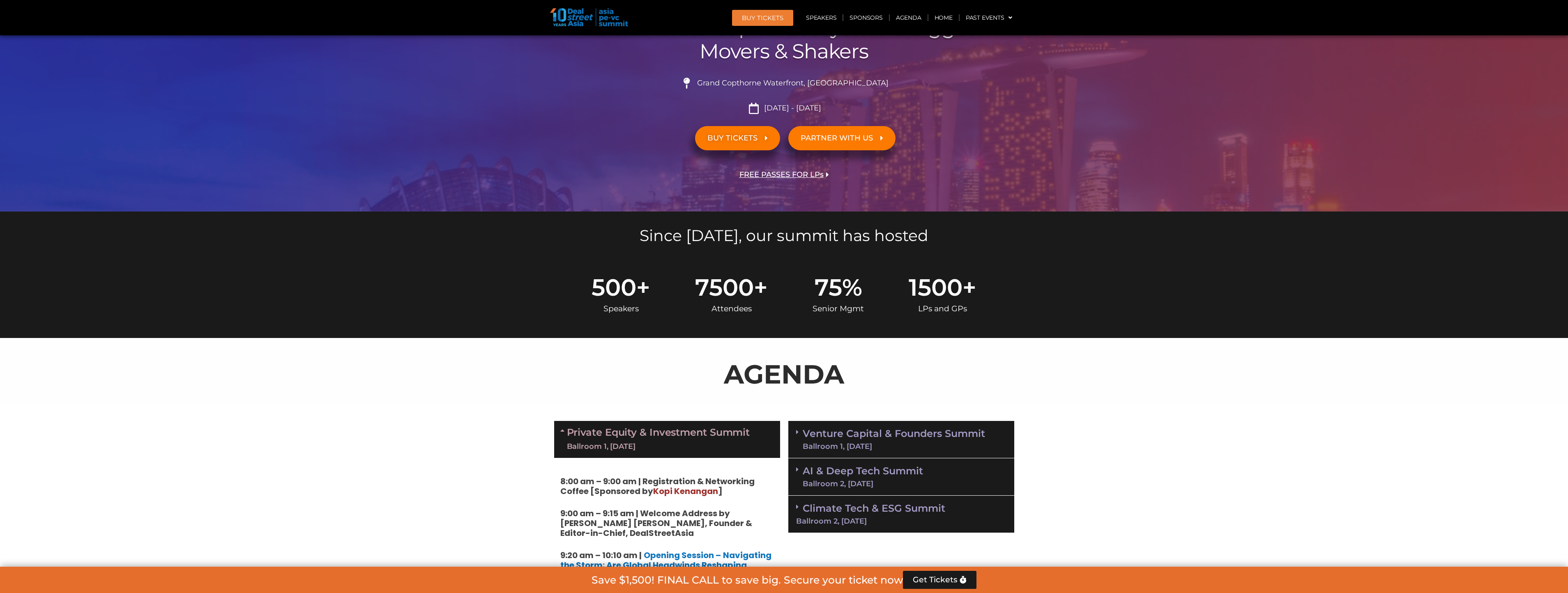
click at [841, 434] on link "Venture Capital & Founders​ Summit Ballroom 1, [DATE]" at bounding box center [894, 439] width 183 height 21
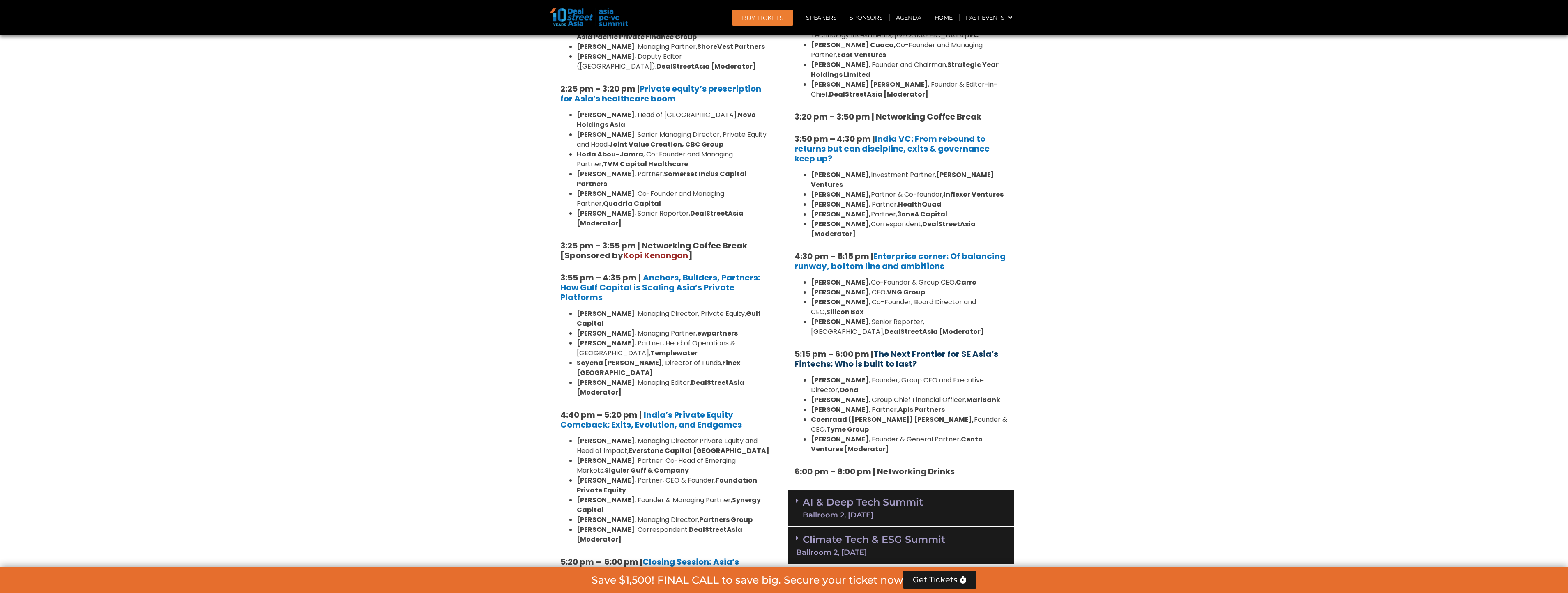
scroll to position [1272, 0]
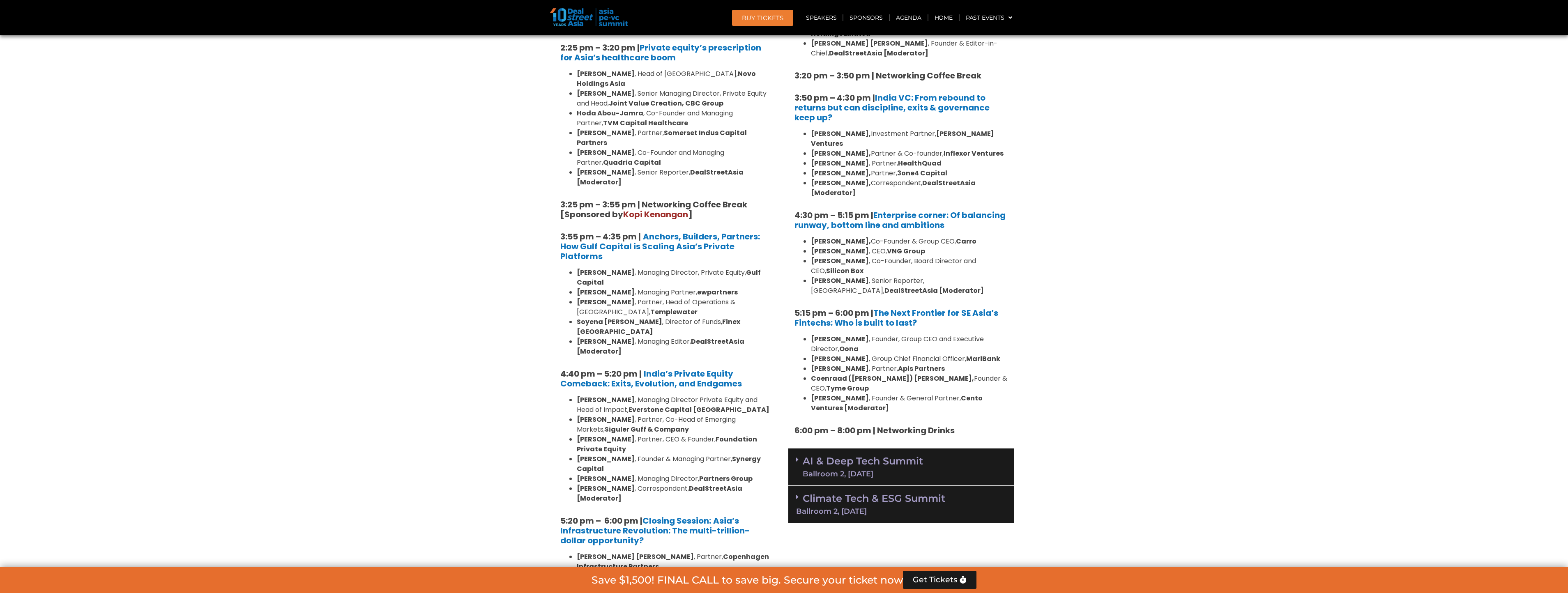
click at [854, 456] on link "AI & Deep Tech Summit Ballroom 2, [DATE]" at bounding box center [863, 466] width 121 height 21
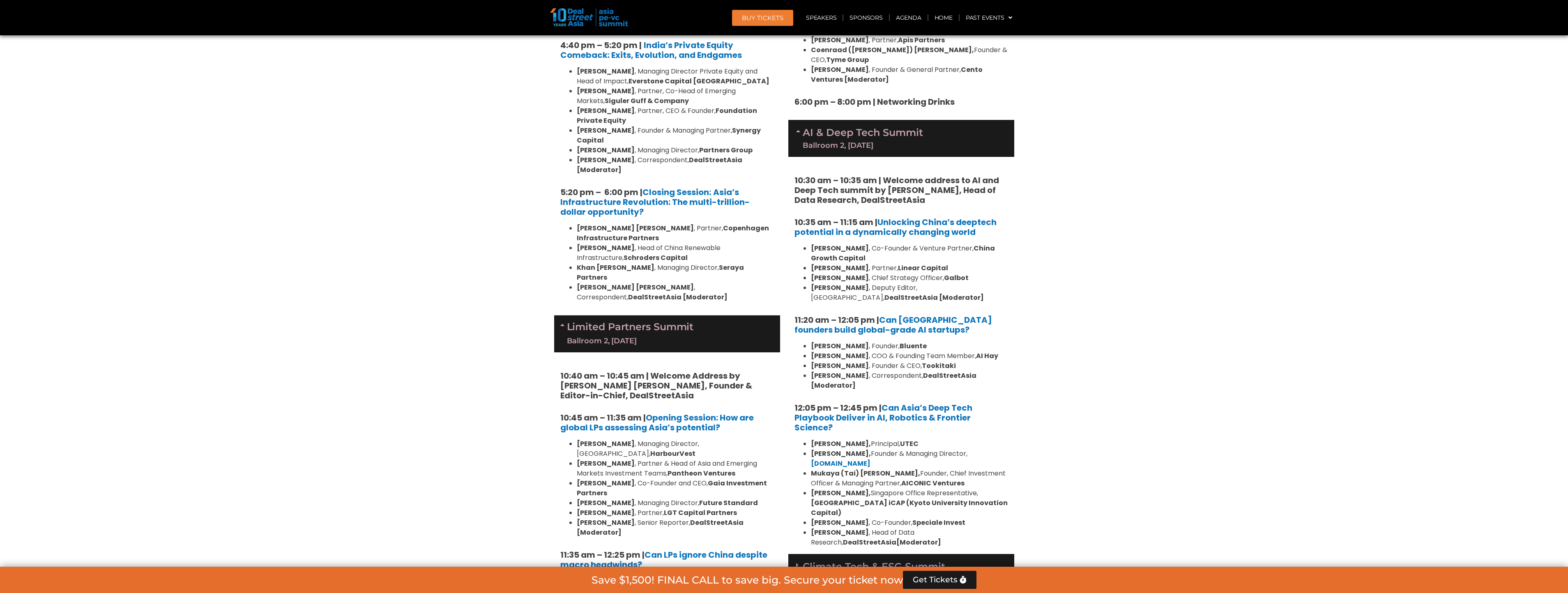
scroll to position [1642, 0]
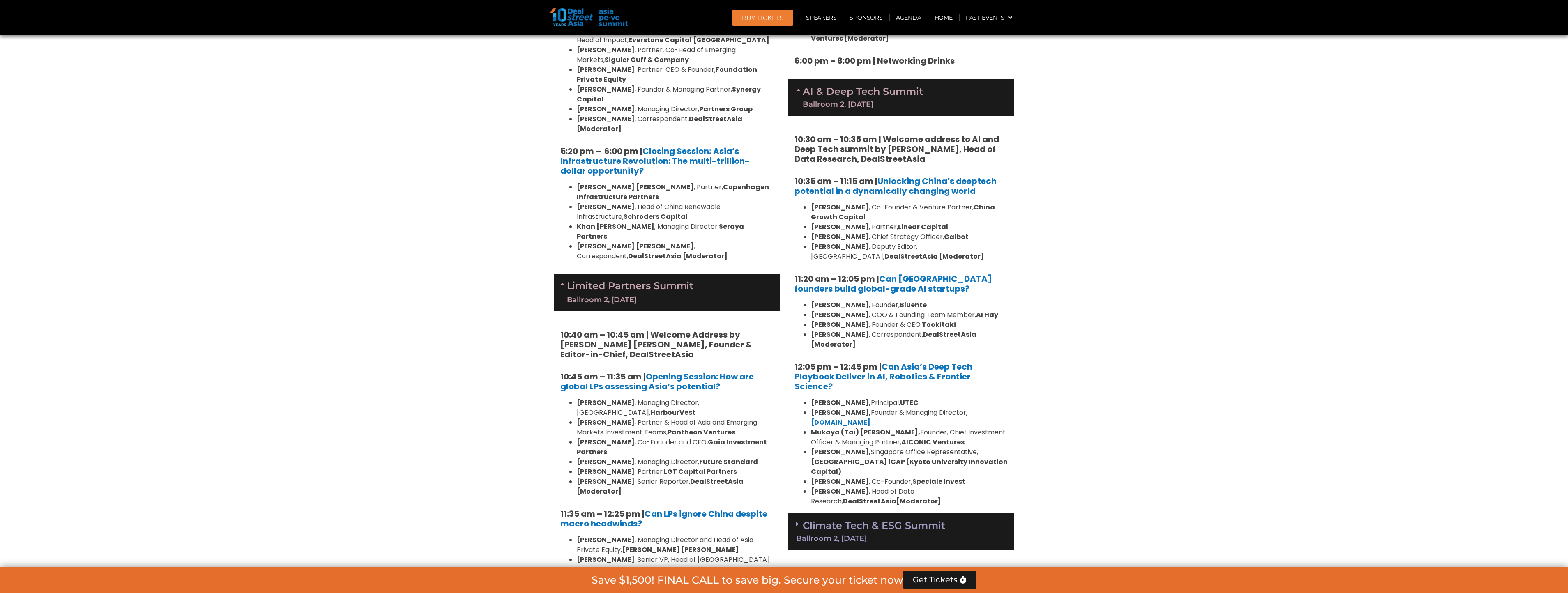
click at [852, 519] on link "Climate Tech & ESG Summit Ballroom 2, [DATE]" at bounding box center [901, 530] width 211 height 23
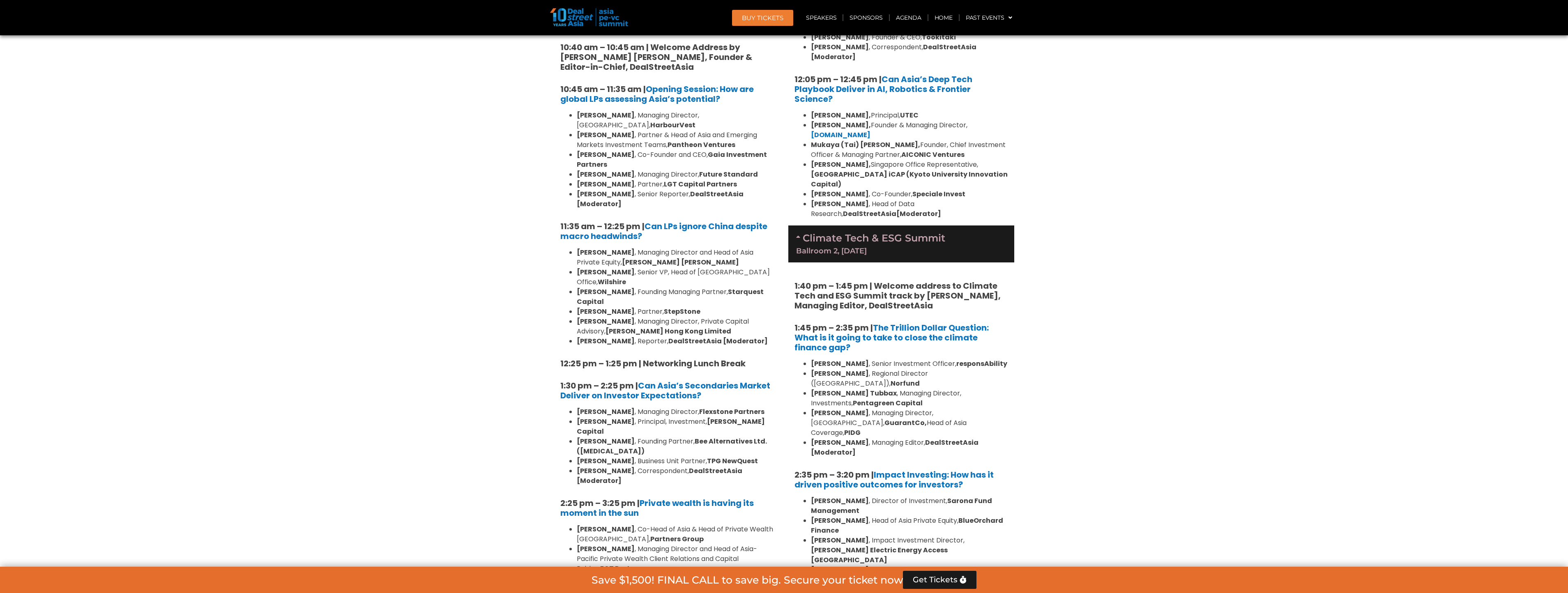
scroll to position [1765, 0]
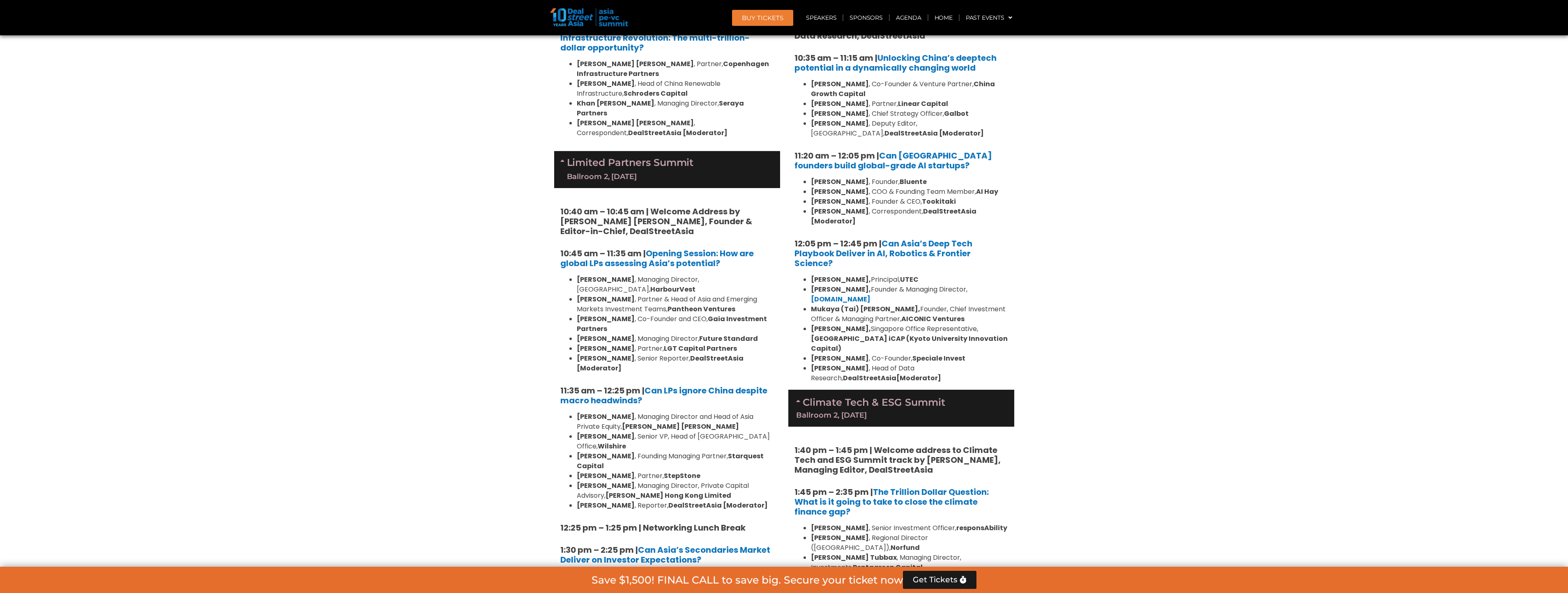
click at [799, 397] on icon at bounding box center [799, 400] width 7 height 7
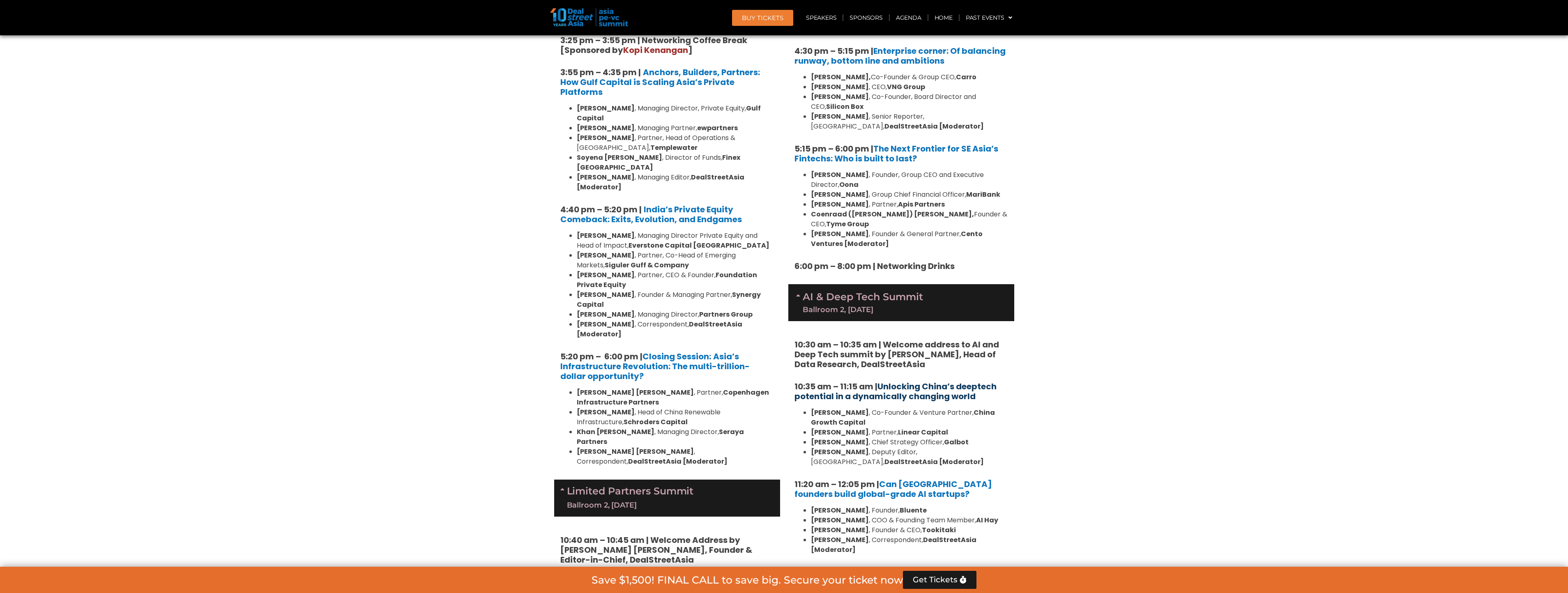
scroll to position [1396, 0]
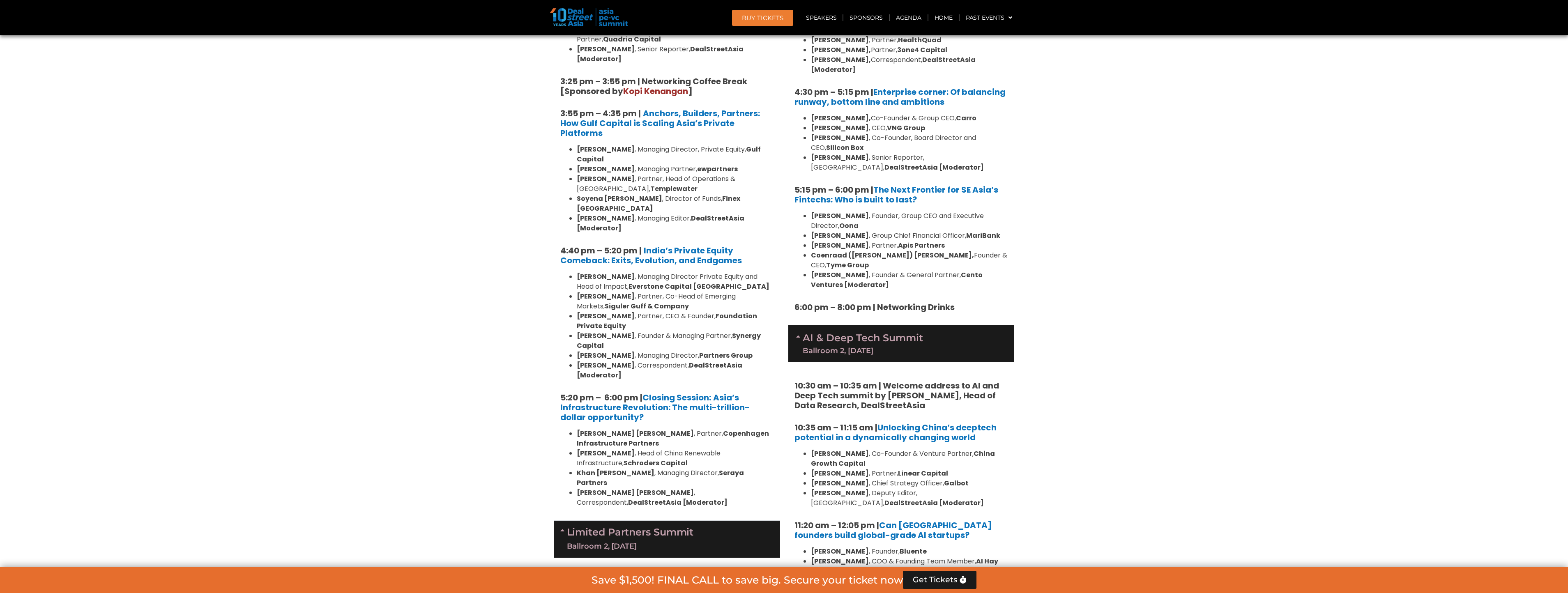
click at [798, 333] on icon at bounding box center [799, 336] width 7 height 7
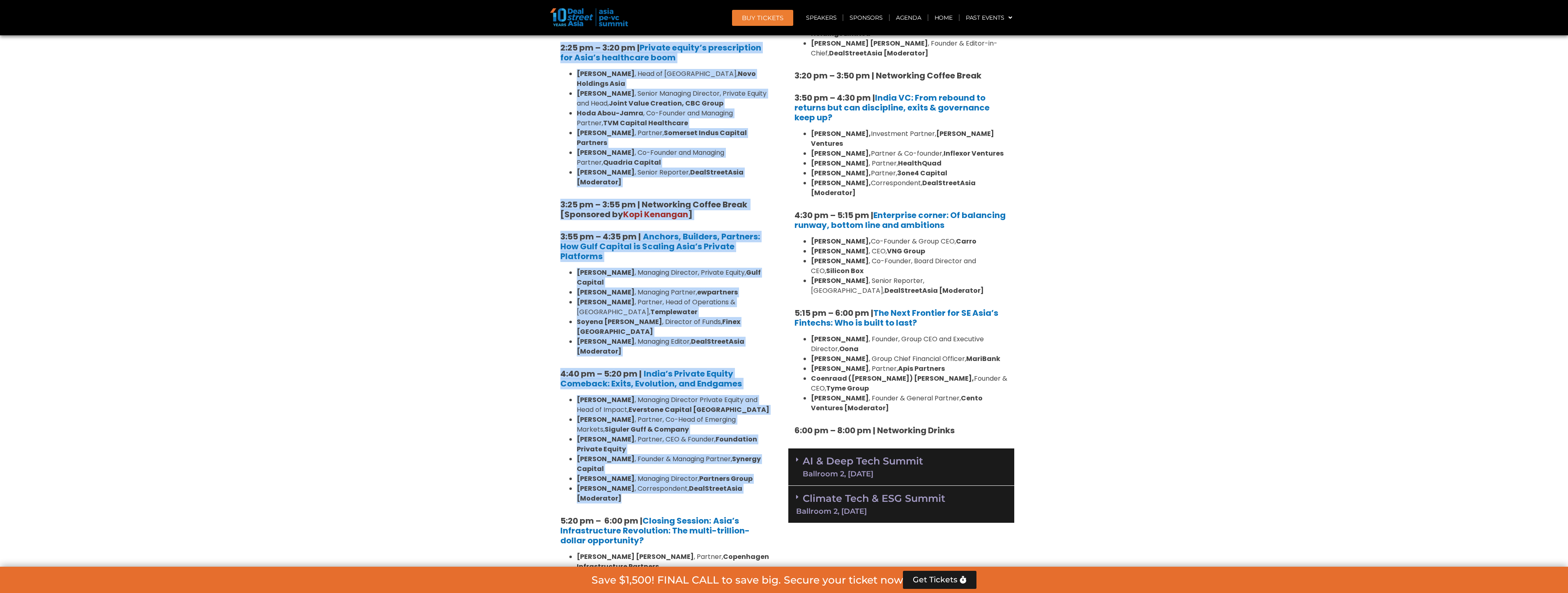
scroll to position [1478, 0]
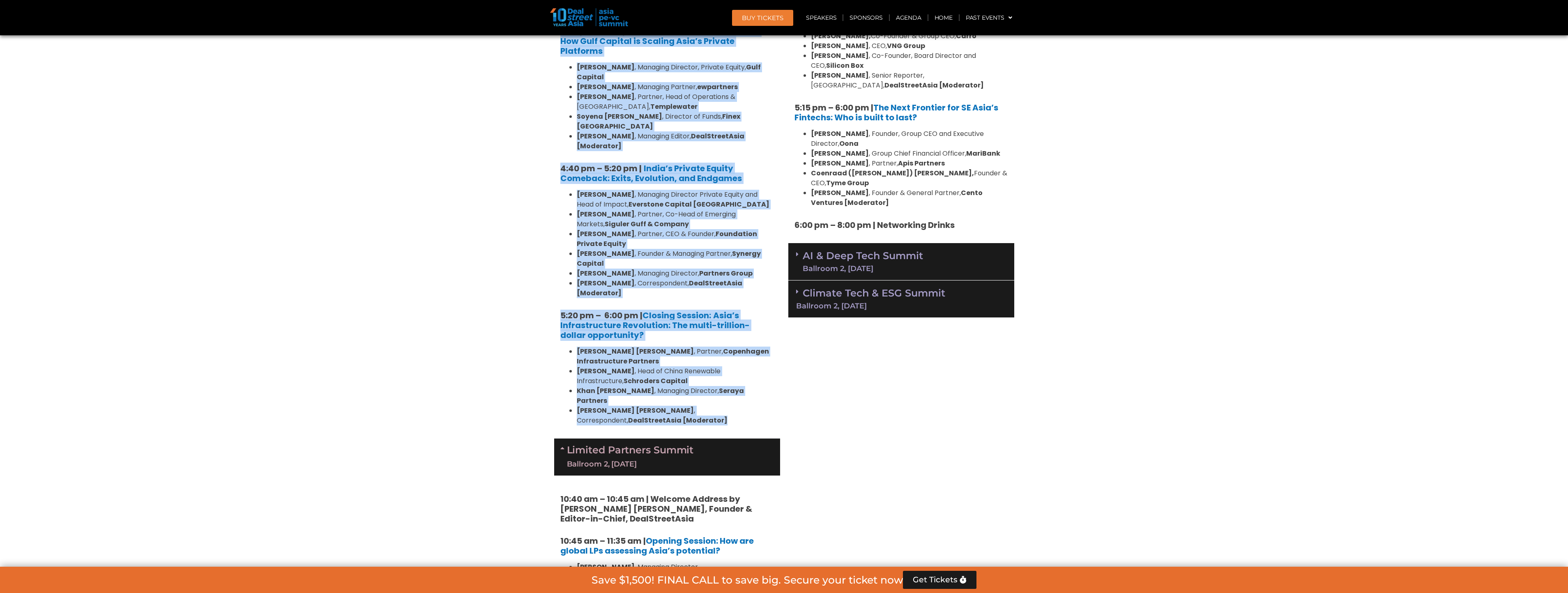
drag, startPoint x: 558, startPoint y: 143, endPoint x: 688, endPoint y: 271, distance: 182.4
copy div "Loremip Dolors & Ametconsec Adipis Elitsedd 9, 67 Eius 9:52 te – 5:87 in | Utla…"
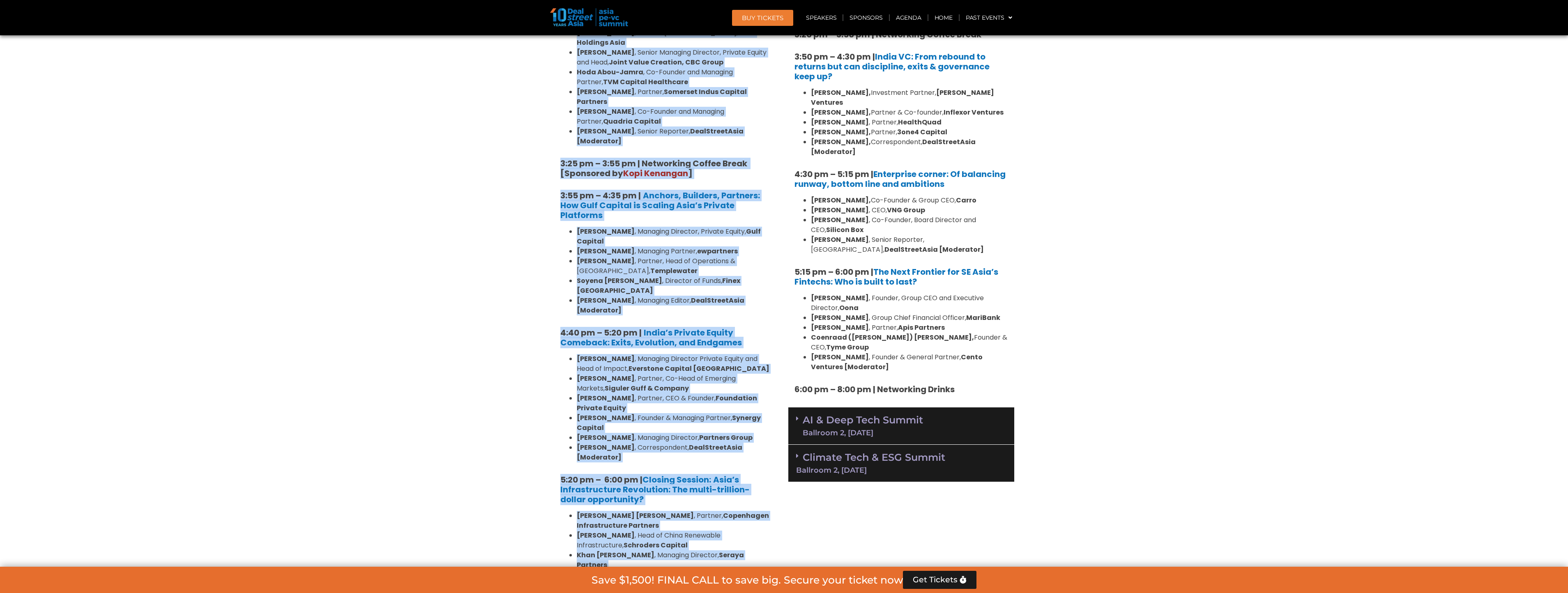
scroll to position [1519, 0]
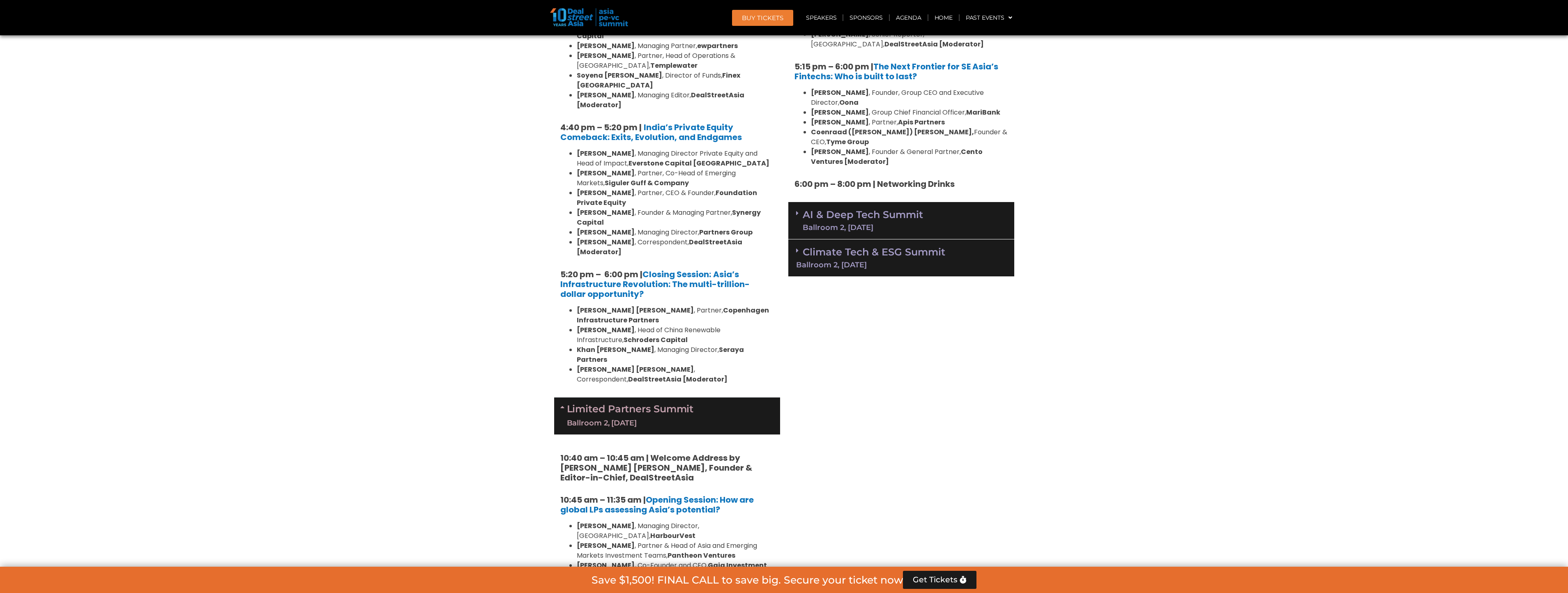
click at [551, 261] on div "Private Equity & Investment Summit Ballroom 1, [DATE] 8:00 am – 9:00 am | Regis…" at bounding box center [667, 303] width 234 height 2564
click at [530, 254] on section "Private Equity & Investment Summit Ballroom 1, [DATE] 8:00 am – 9:00 am | Regis…" at bounding box center [784, 303] width 1568 height 2564
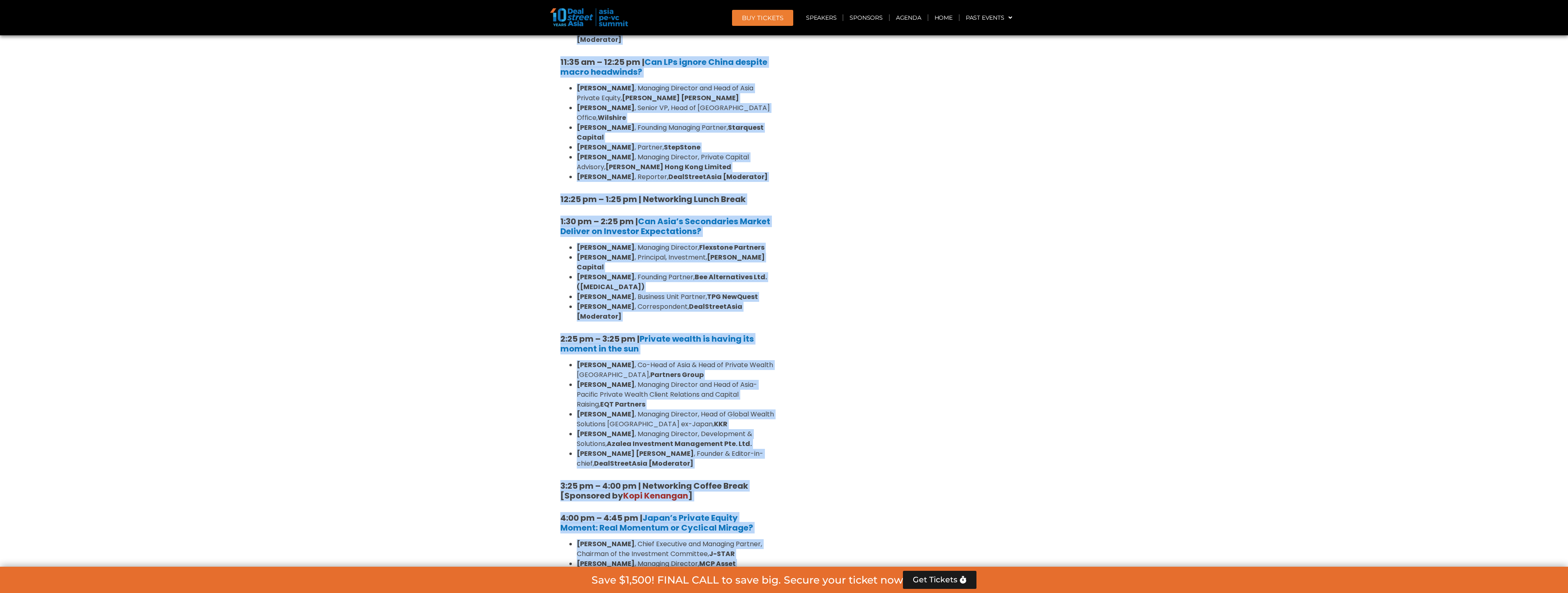
scroll to position [2298, 0]
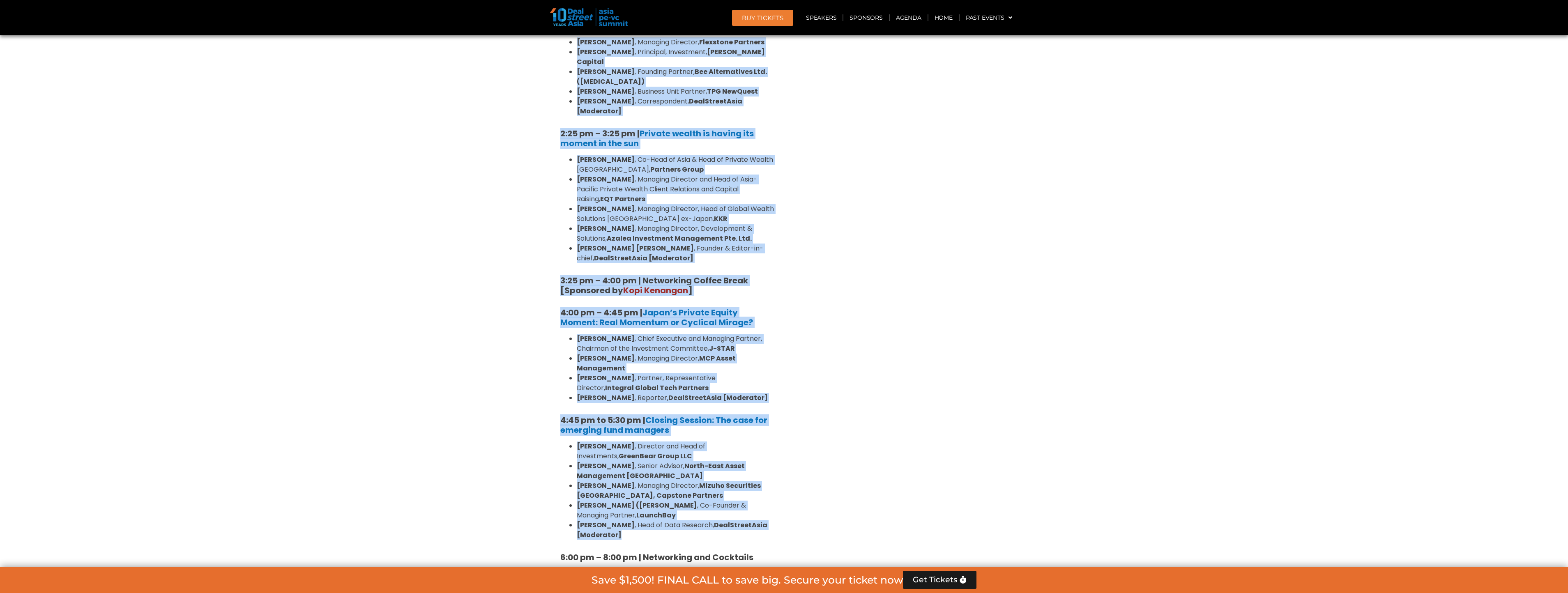
drag, startPoint x: 533, startPoint y: 254, endPoint x: 763, endPoint y: 327, distance: 241.3
copy div "Limited Partners [GEOGRAPHIC_DATA] 2, [DATE] 10:40 am – 10:45 am | Welcome Addr…"
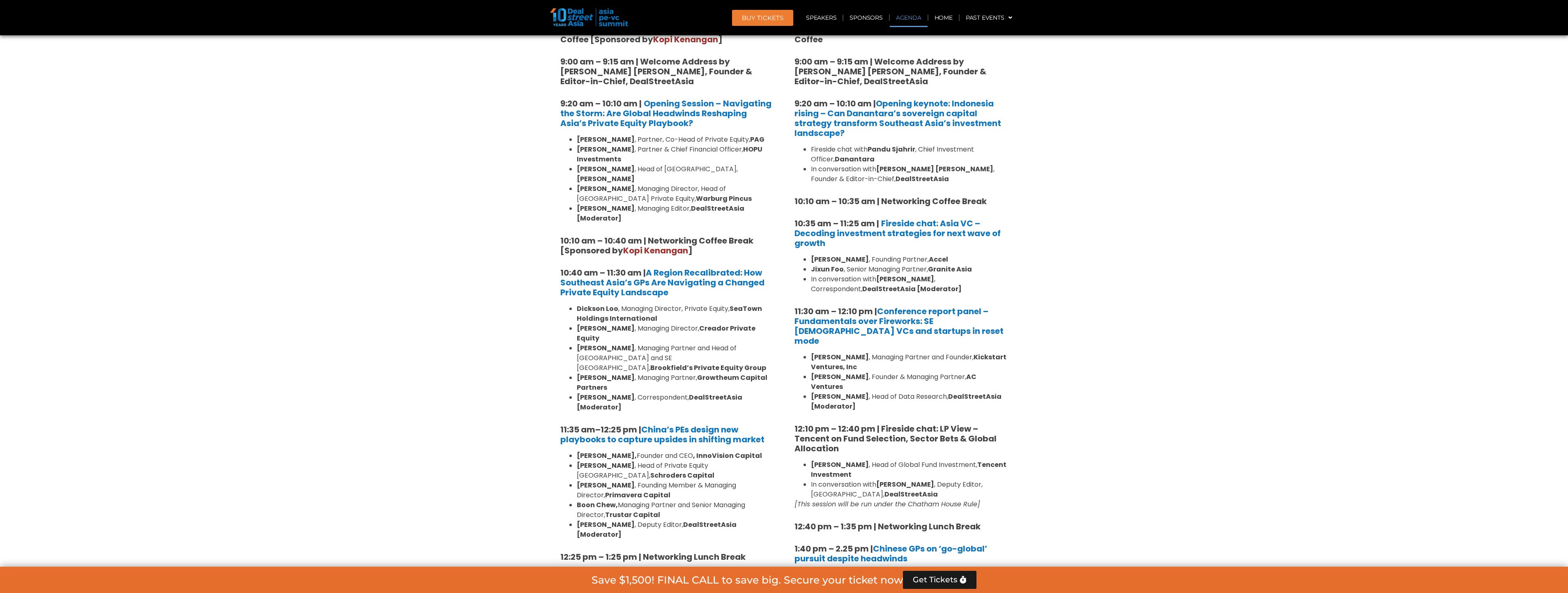
scroll to position [287, 0]
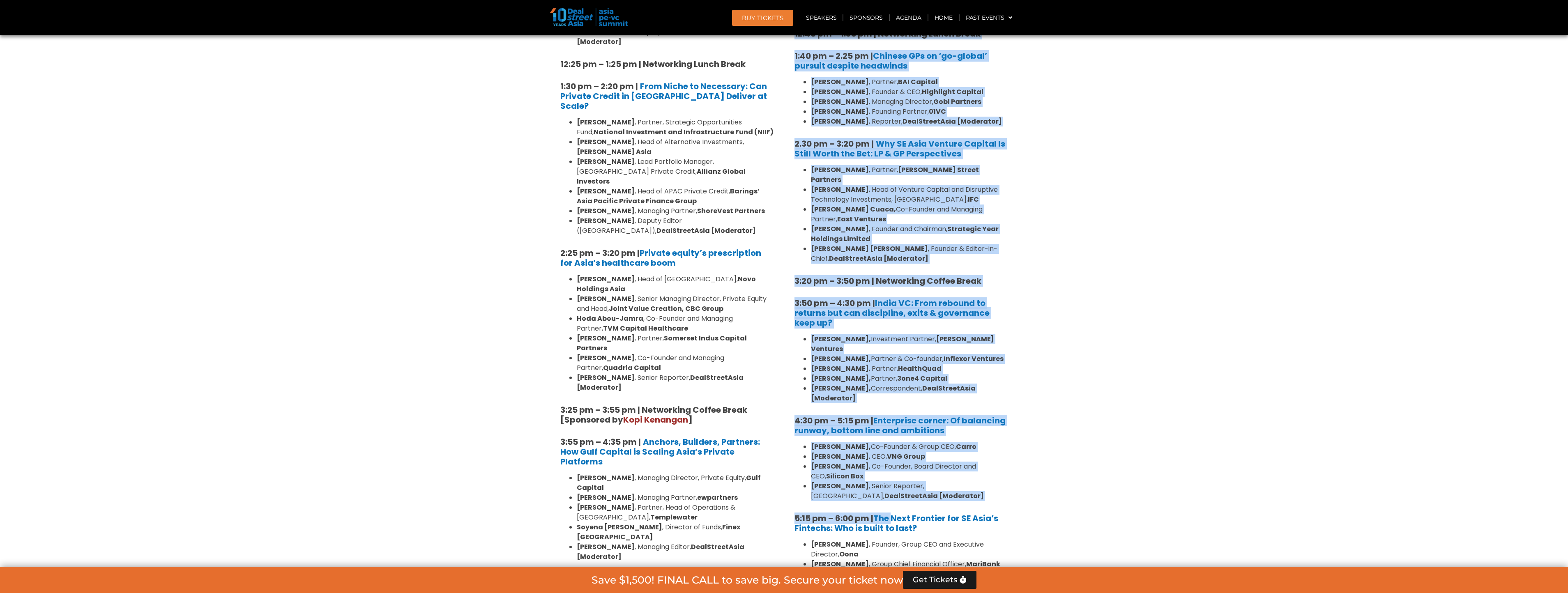
scroll to position [1232, 0]
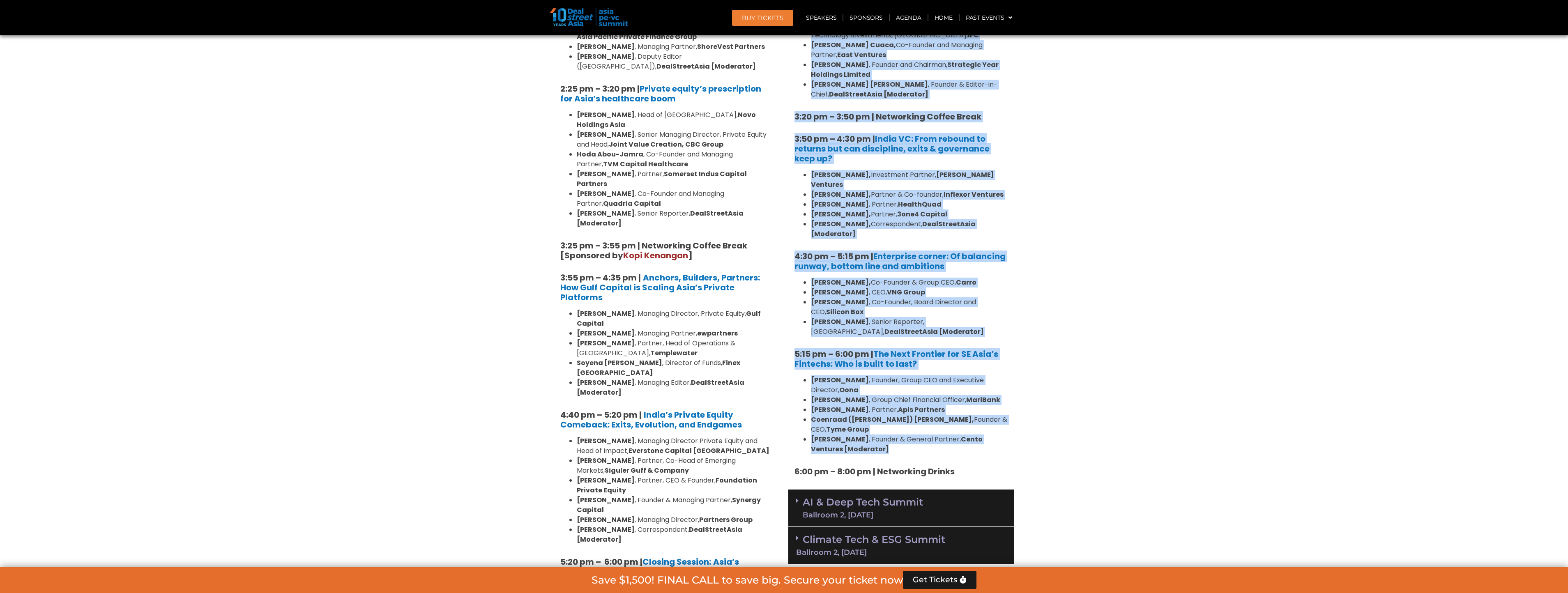
drag, startPoint x: 805, startPoint y: 246, endPoint x: 951, endPoint y: 390, distance: 205.1
copy div "Loremip Dolorsi & Ametcons​ Adipis Elitsedd 2, 17 Eius 4:37 te – 0:57 in | Utla…"
click at [1220, 369] on section "Private Equity & Investment Summit Ballroom 1, [DATE] 8:00 am – 9:00 am | Regis…" at bounding box center [784, 591] width 1568 height 2564
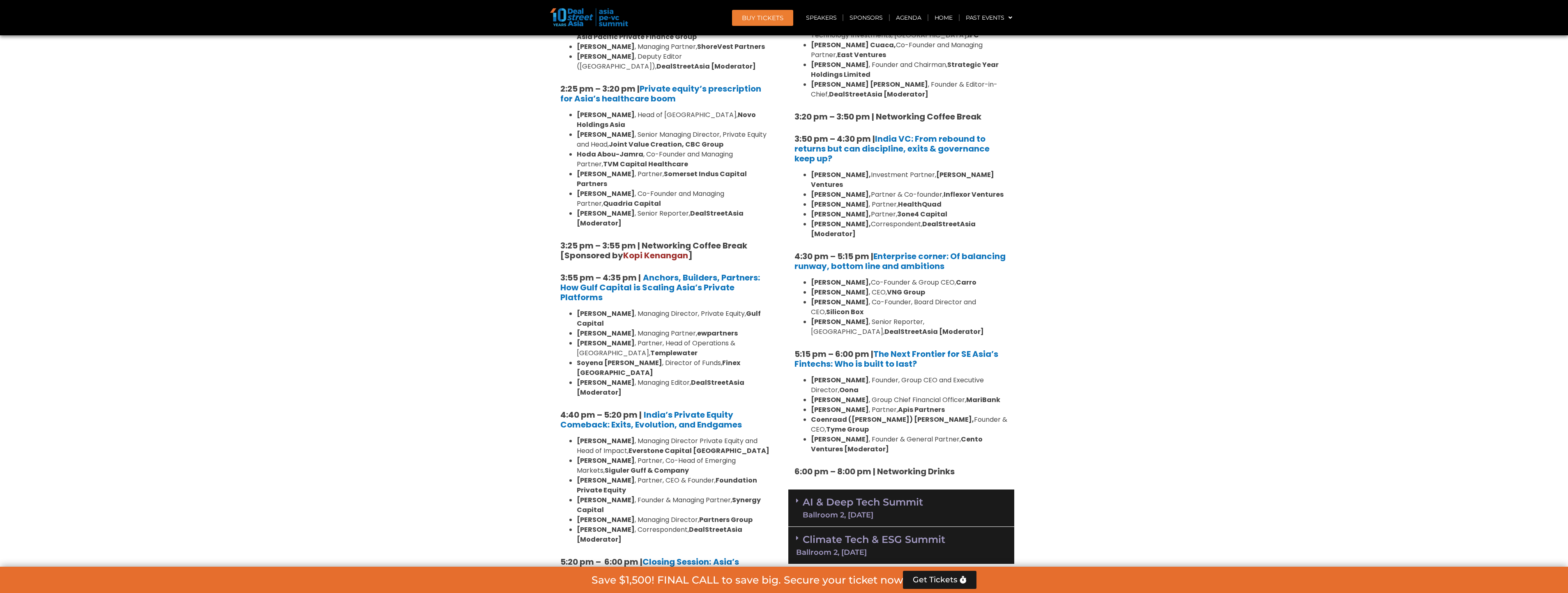
scroll to position [1272, 0]
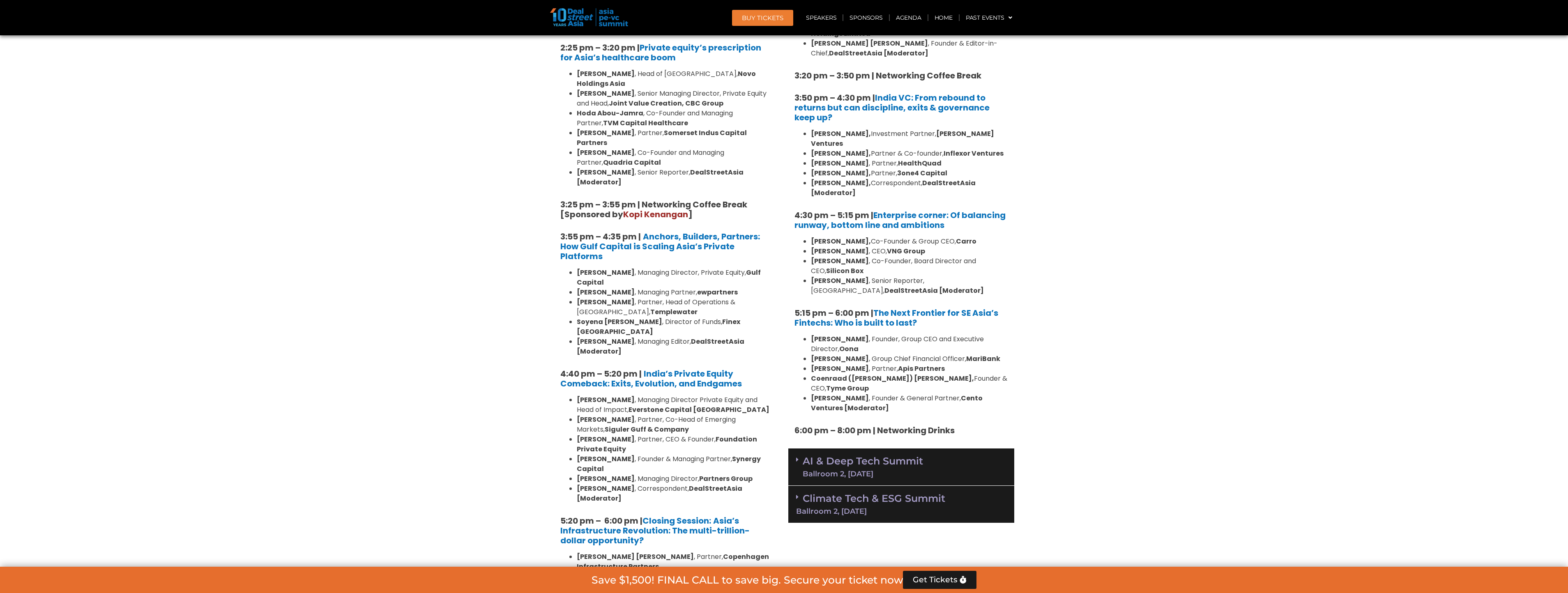
click at [850, 456] on link "AI & Deep Tech Summit Ballroom 2, [DATE]" at bounding box center [863, 466] width 121 height 21
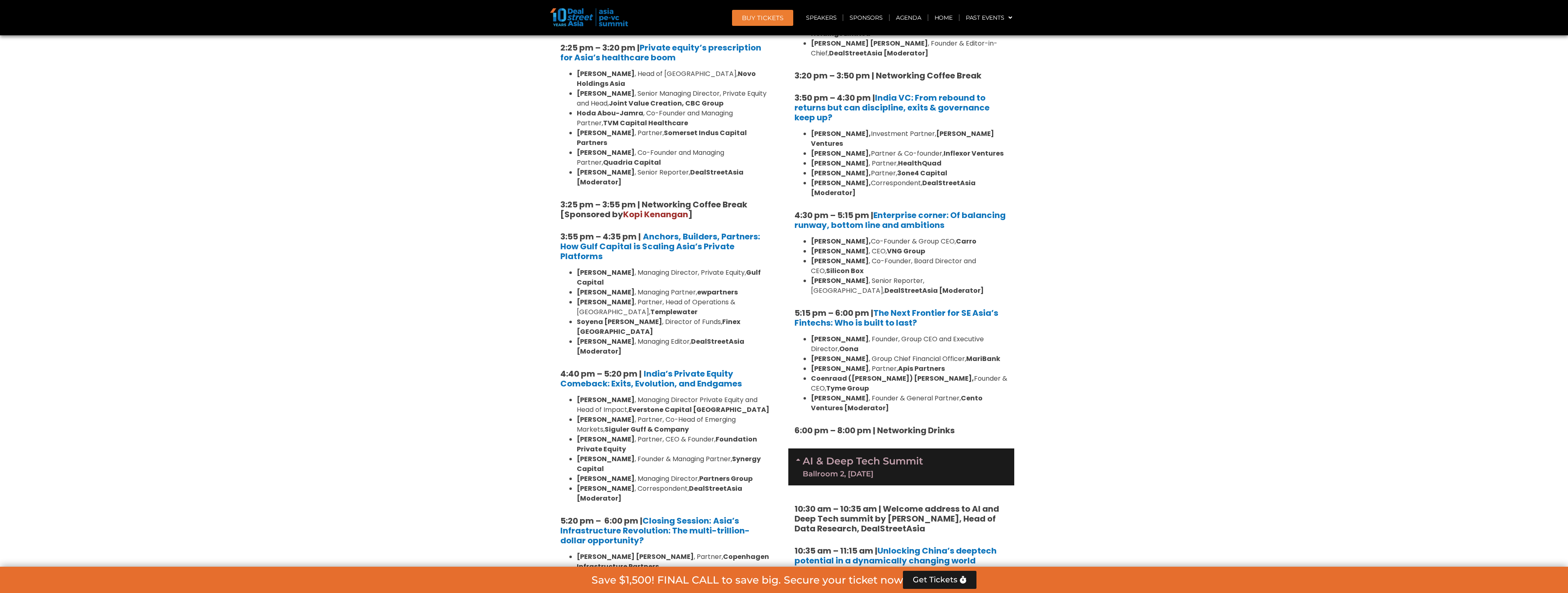
scroll to position [1354, 0]
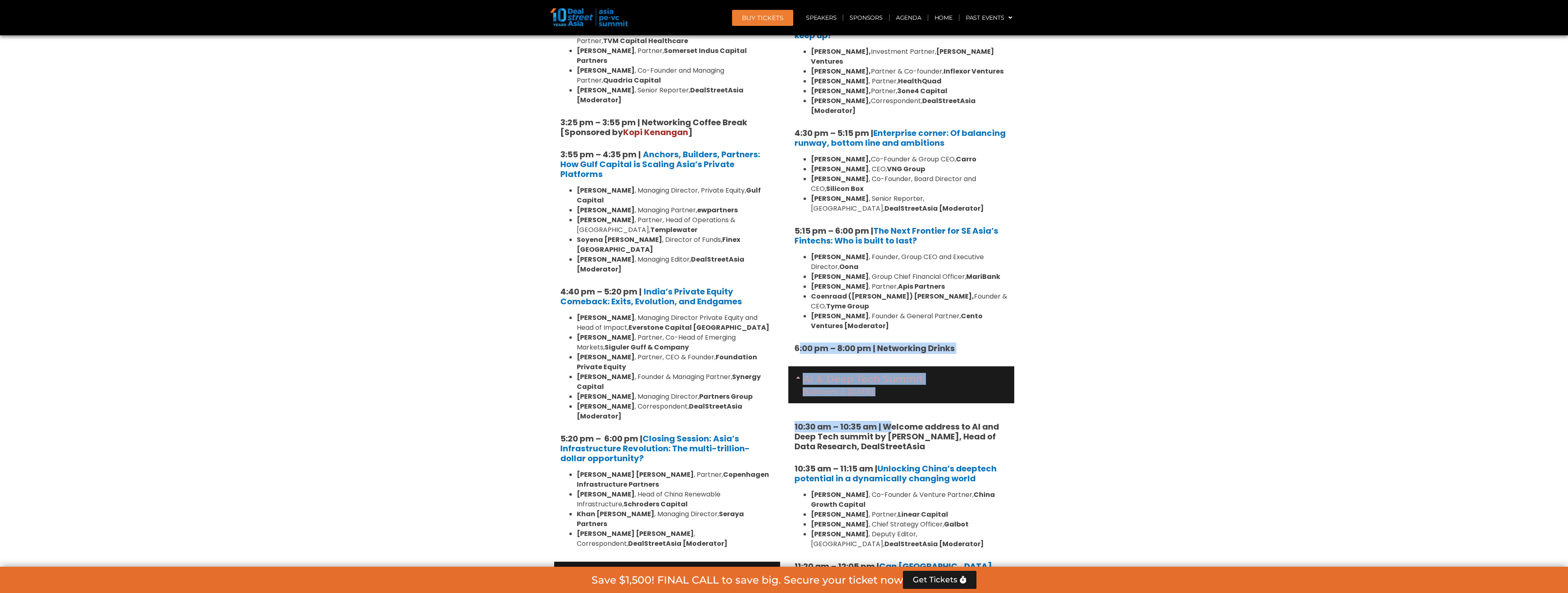
drag, startPoint x: 800, startPoint y: 302, endPoint x: 891, endPoint y: 367, distance: 111.8
click at [891, 367] on div "Venture Capital & Founders​ Summit Ballroom 1, [DATE] 8:00 am – 9:00 am | Regis…" at bounding box center [901, 13] width 226 height 1648
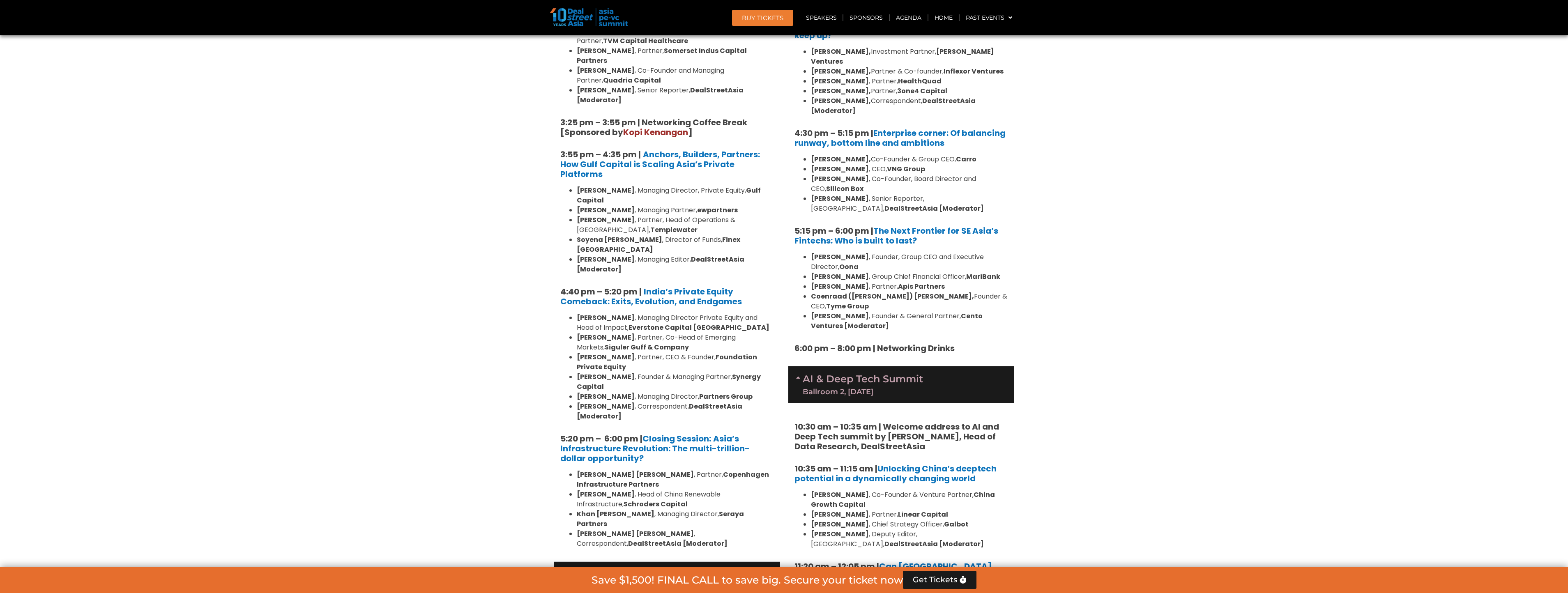
drag, startPoint x: 891, startPoint y: 367, endPoint x: 1055, endPoint y: 376, distance: 164.2
click at [1055, 376] on section "Private Equity & Investment Summit Ballroom 1, [DATE] 8:00 am – 9:00 am | Regis…" at bounding box center [784, 467] width 1568 height 2564
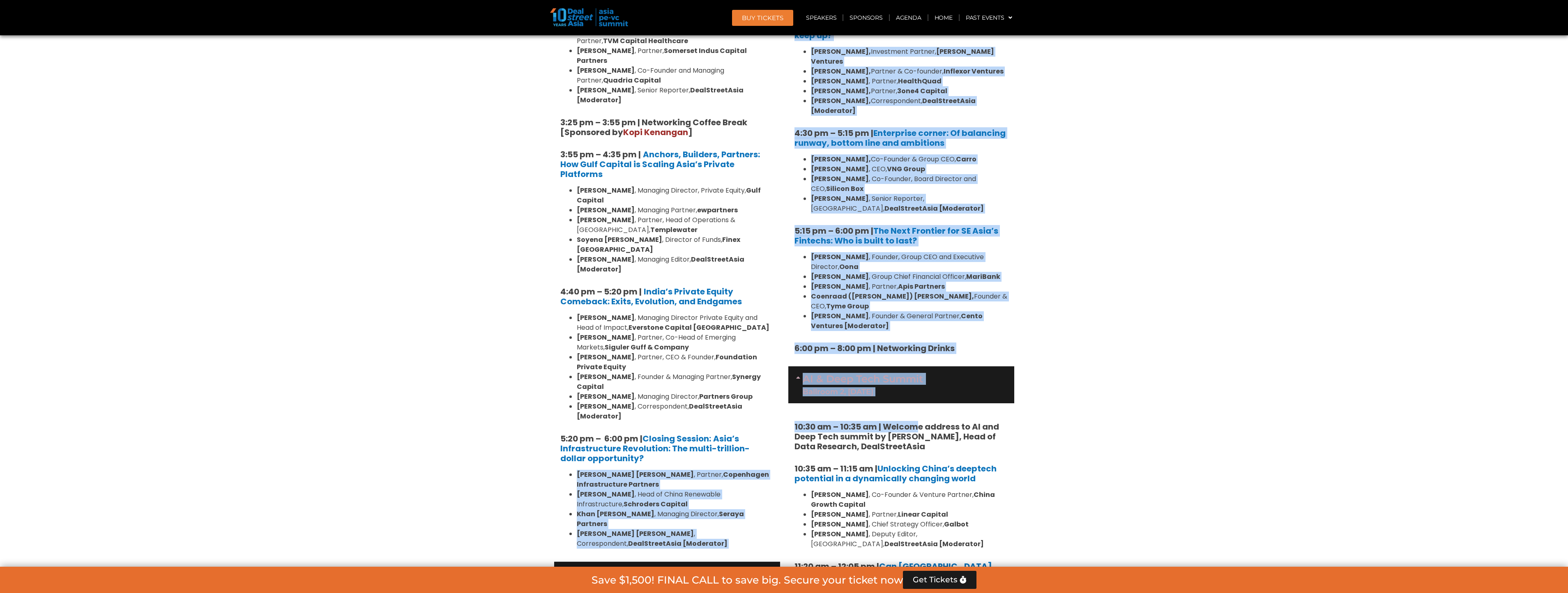
drag, startPoint x: 783, startPoint y: 317, endPoint x: 915, endPoint y: 352, distance: 136.6
click at [915, 352] on div "Private Equity & Investment Summit Ballroom 1, [DATE] 8:00 am – 9:00 am | Regis…" at bounding box center [784, 467] width 468 height 2564
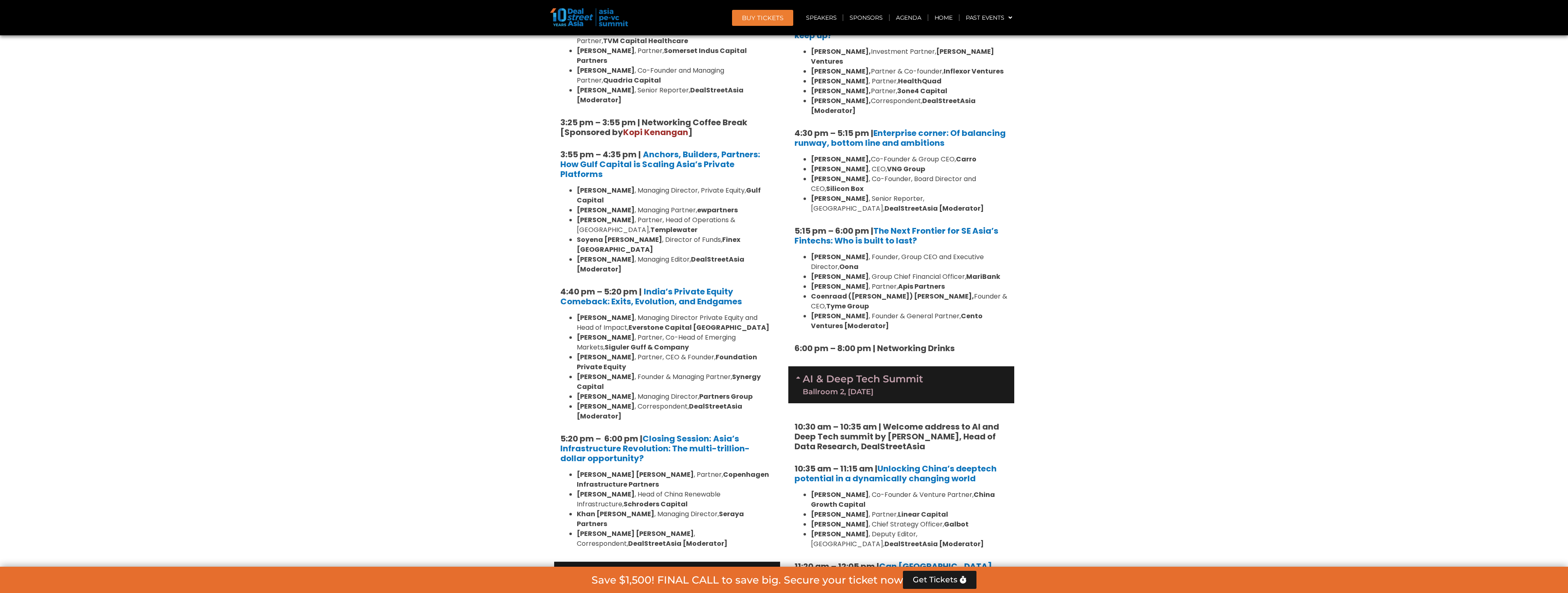
drag, startPoint x: 915, startPoint y: 352, endPoint x: 1015, endPoint y: 394, distance: 108.5
click at [1067, 419] on section "Private Equity & Investment Summit Ballroom 1, [DATE] 8:00 am – 9:00 am | Regis…" at bounding box center [784, 467] width 1568 height 2564
drag, startPoint x: 827, startPoint y: 302, endPoint x: 830, endPoint y: 337, distance: 35.1
click at [830, 337] on div "Venture Capital & Founders​ Summit Ballroom 1, [DATE] 8:00 am – 9:00 am | Regis…" at bounding box center [901, 13] width 226 height 1648
drag, startPoint x: 830, startPoint y: 337, endPoint x: 1011, endPoint y: 307, distance: 183.5
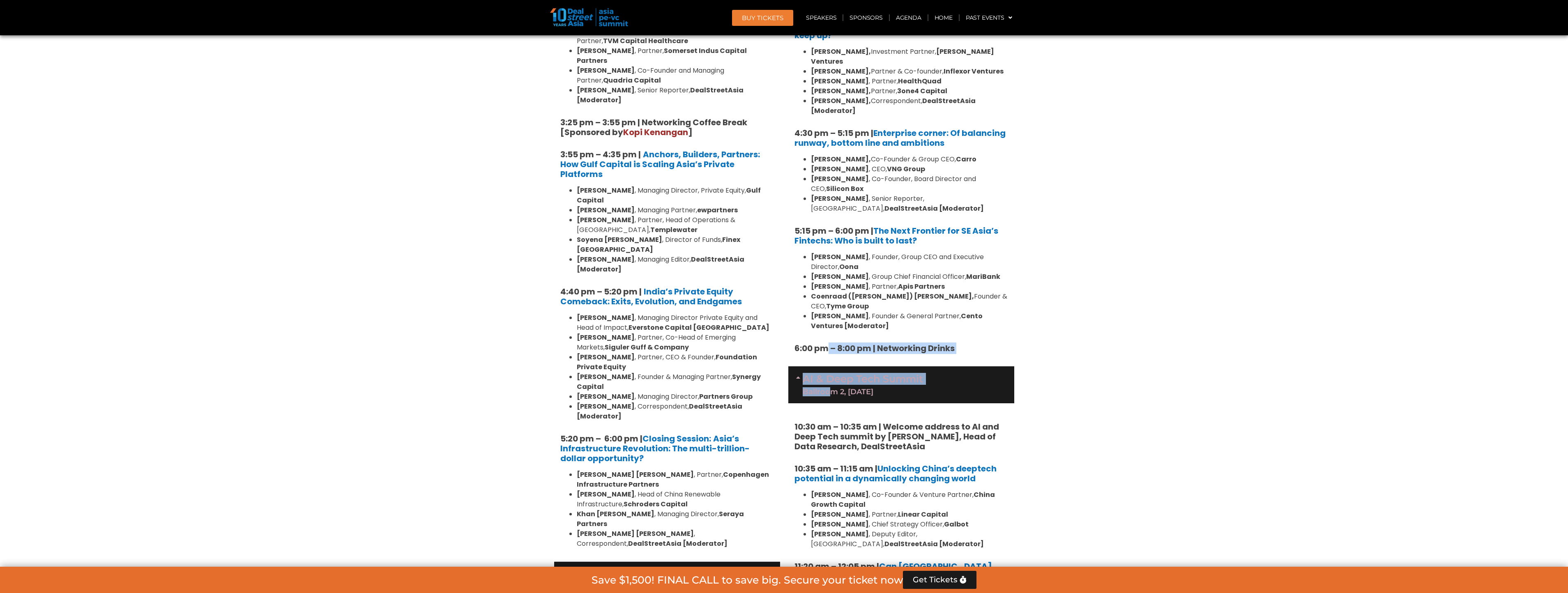
click at [1011, 366] on div "AI & Deep Tech Summit Ballroom 2, [DATE]" at bounding box center [901, 384] width 226 height 37
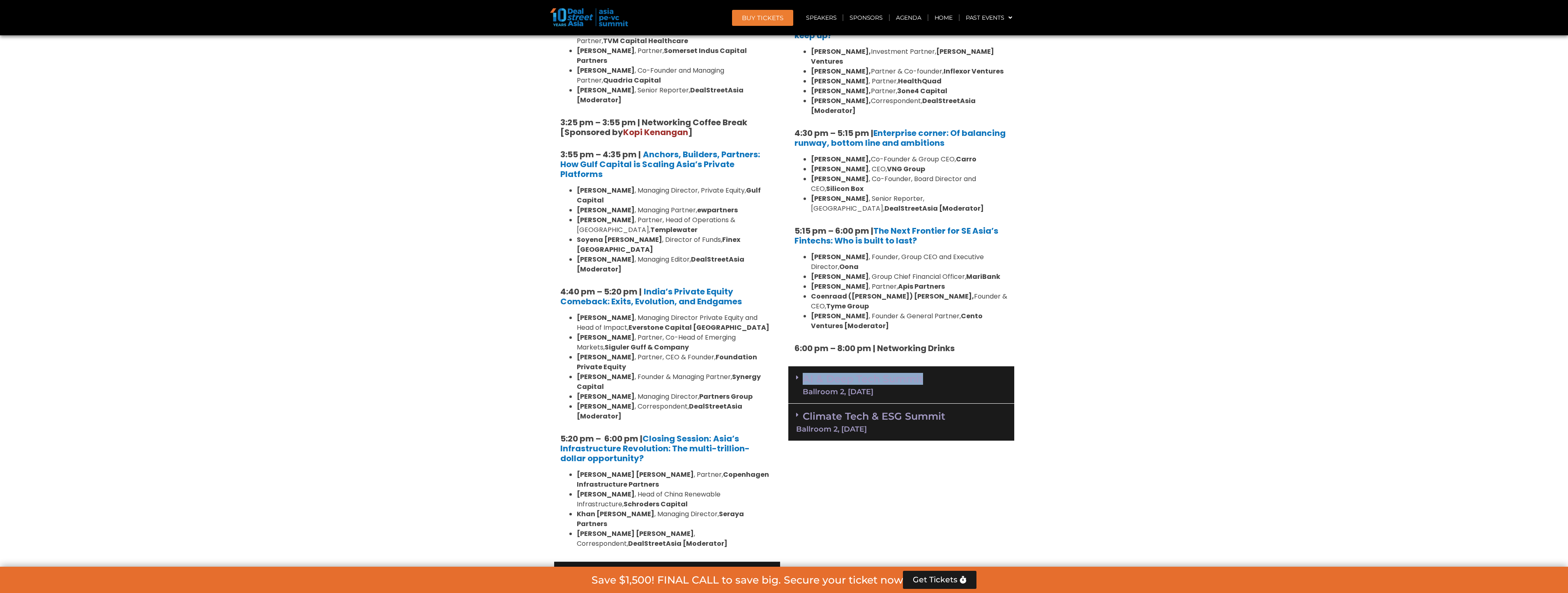
drag, startPoint x: 991, startPoint y: 286, endPoint x: 994, endPoint y: 310, distance: 24.2
drag, startPoint x: 994, startPoint y: 310, endPoint x: 900, endPoint y: 321, distance: 94.6
click at [900, 374] on link "AI & Deep Tech Summit Ballroom 2, [DATE]" at bounding box center [863, 384] width 121 height 21
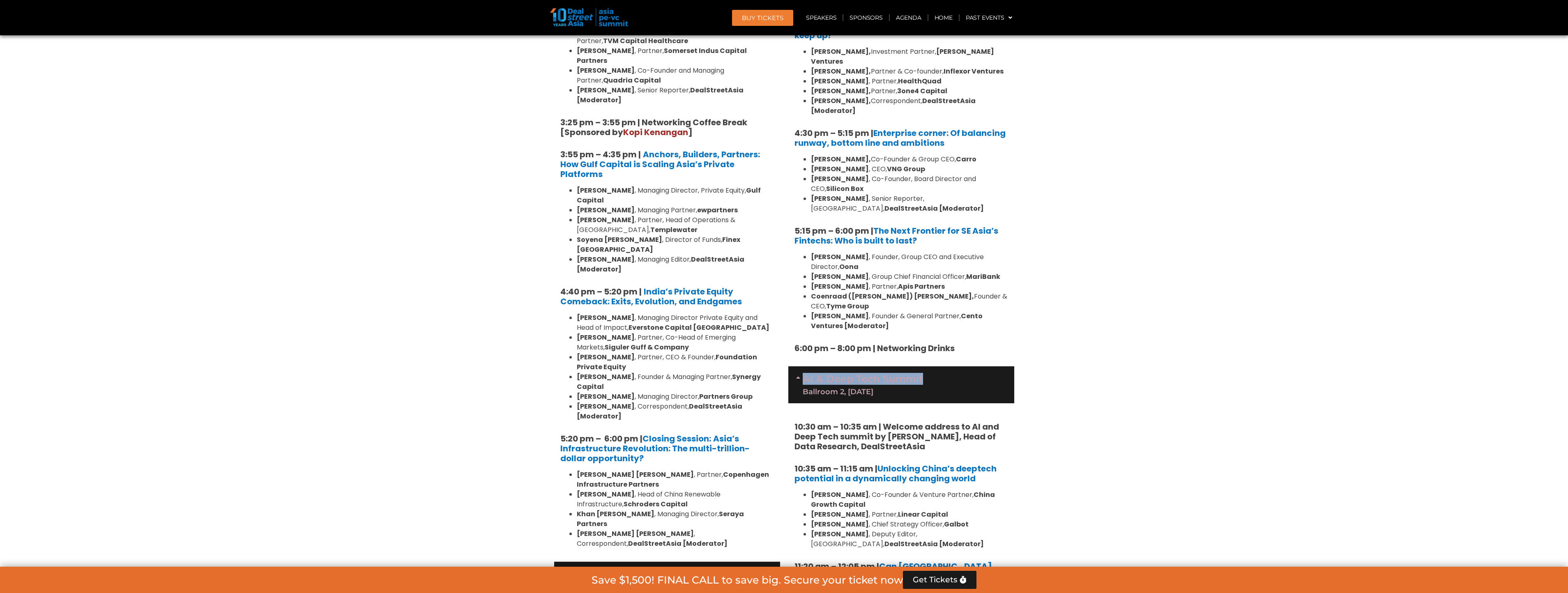
click at [889, 374] on link "AI & Deep Tech Summit Ballroom 2, [DATE]" at bounding box center [863, 384] width 121 height 21
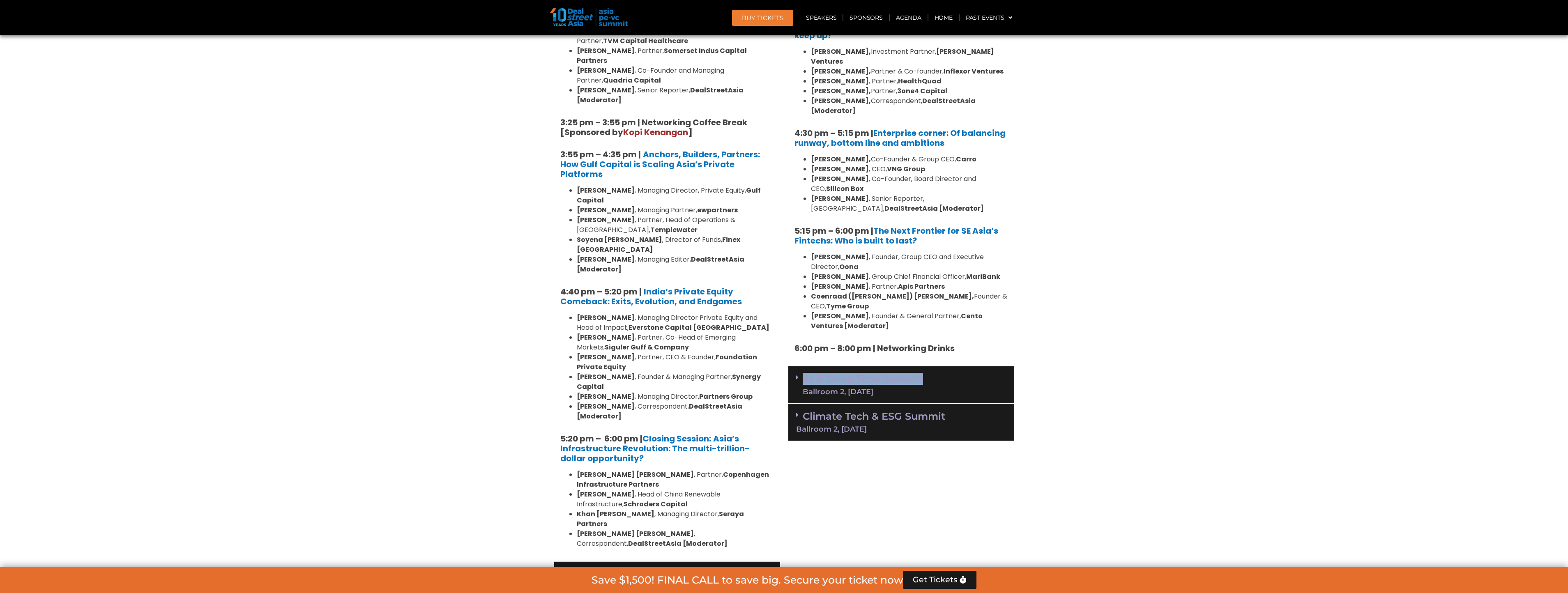
click at [816, 374] on link "AI & Deep Tech Summit Ballroom 2, [DATE]" at bounding box center [863, 384] width 121 height 21
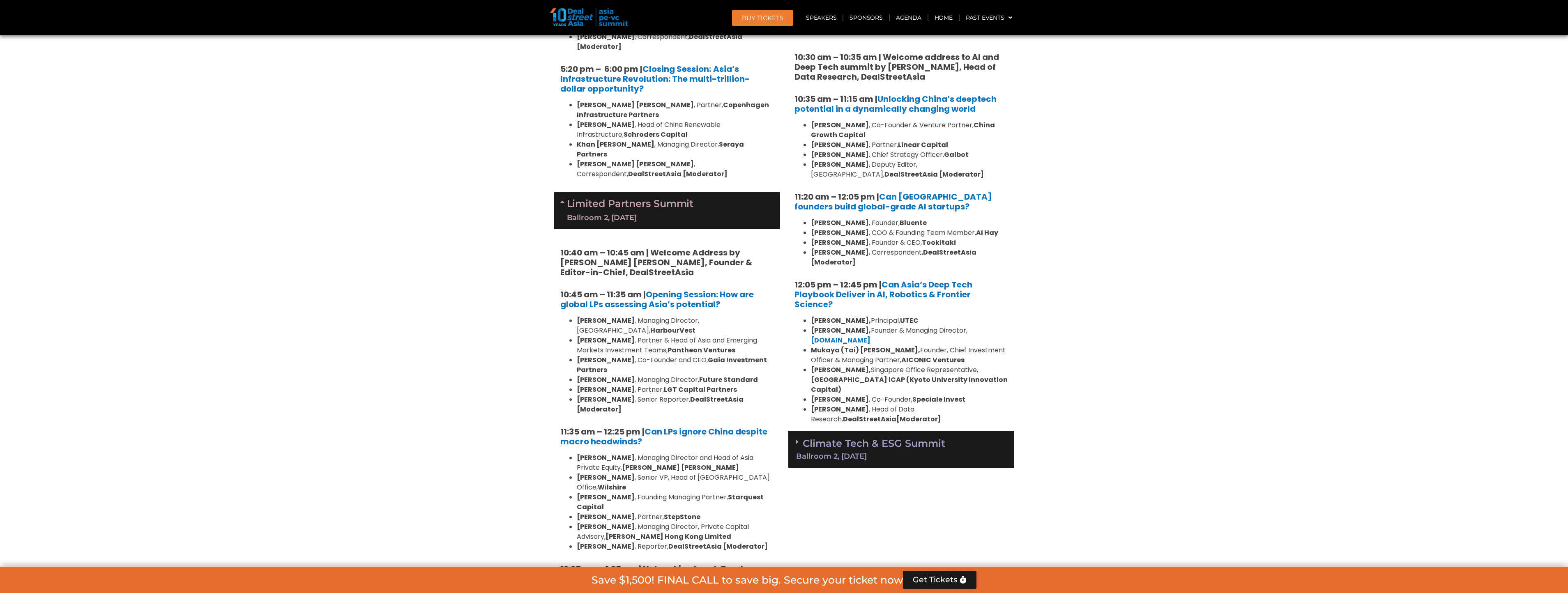
scroll to position [1806, 0]
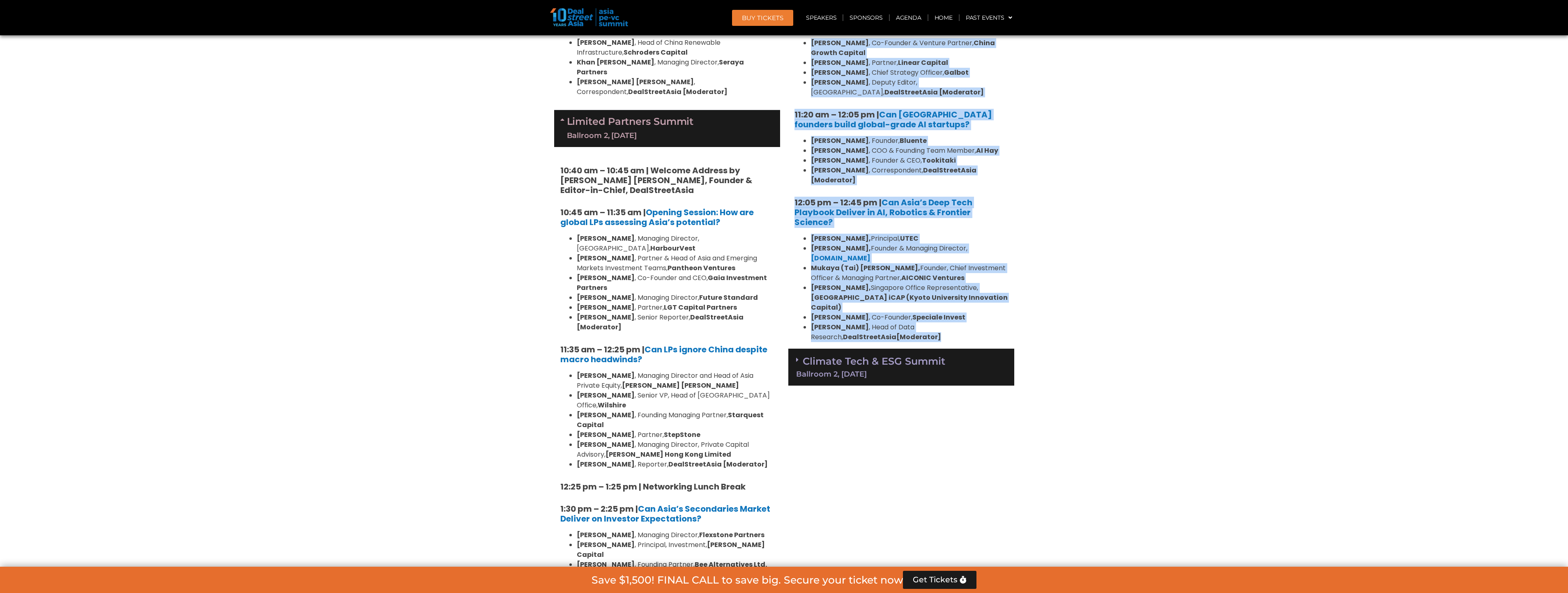
drag, startPoint x: 810, startPoint y: 303, endPoint x: 908, endPoint y: 277, distance: 101.4
copy div "6 lo – 3:81 ip | Dolorsitam Consec AD & Elit Sedd Eiusmo Temporin 9, 69 Utla 02…"
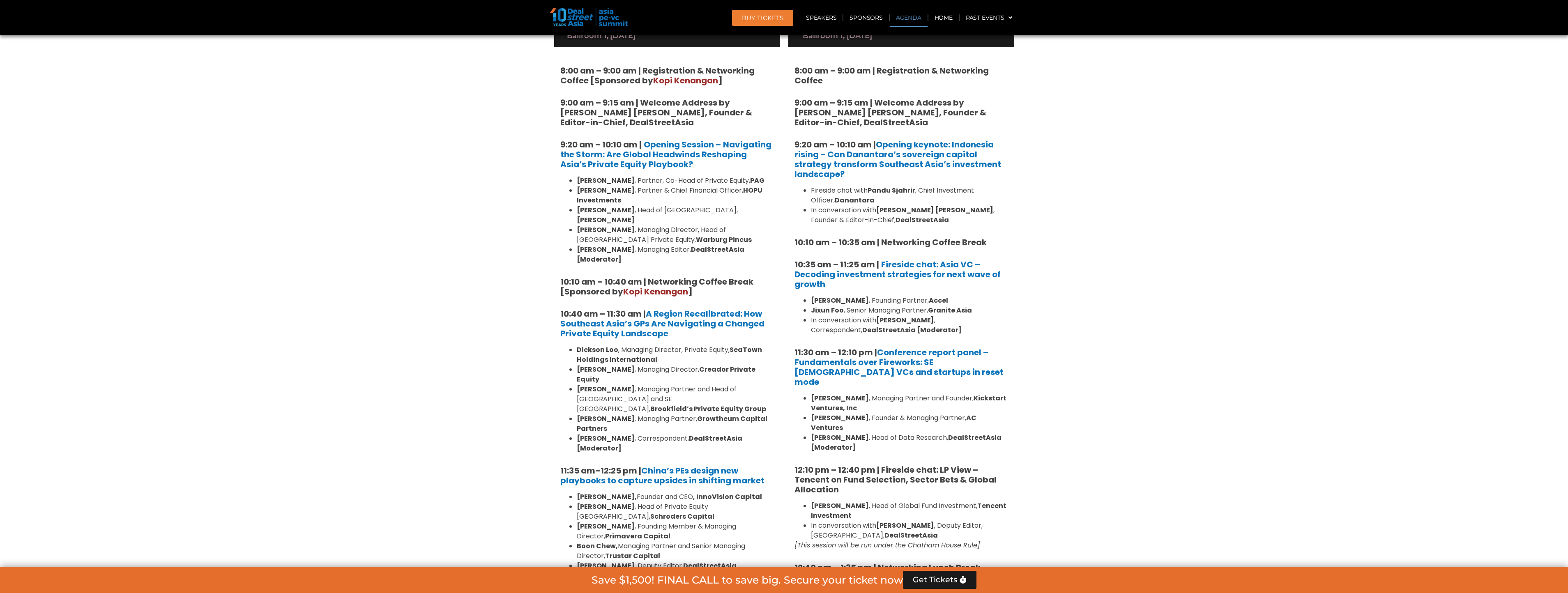
scroll to position [246, 0]
